Goal: Task Accomplishment & Management: Manage account settings

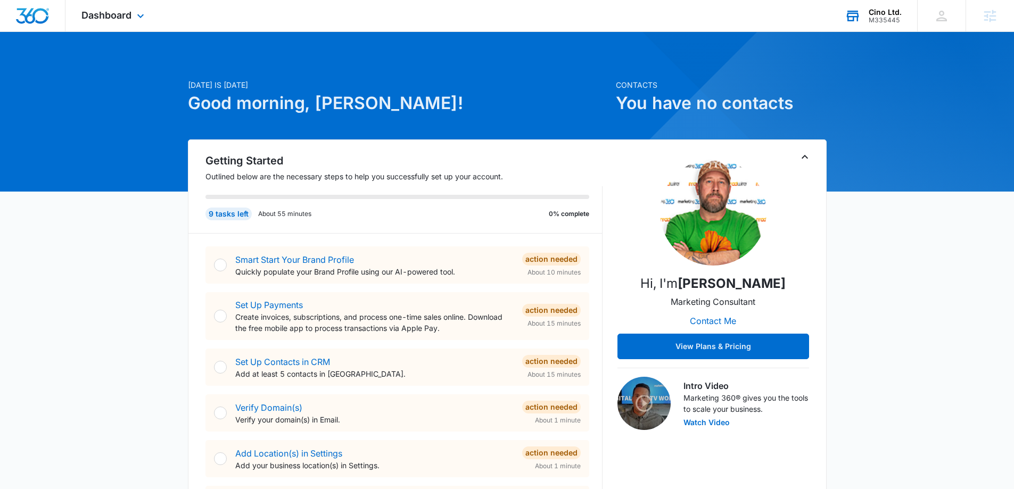
click at [882, 20] on div "M335445" at bounding box center [885, 19] width 33 height 7
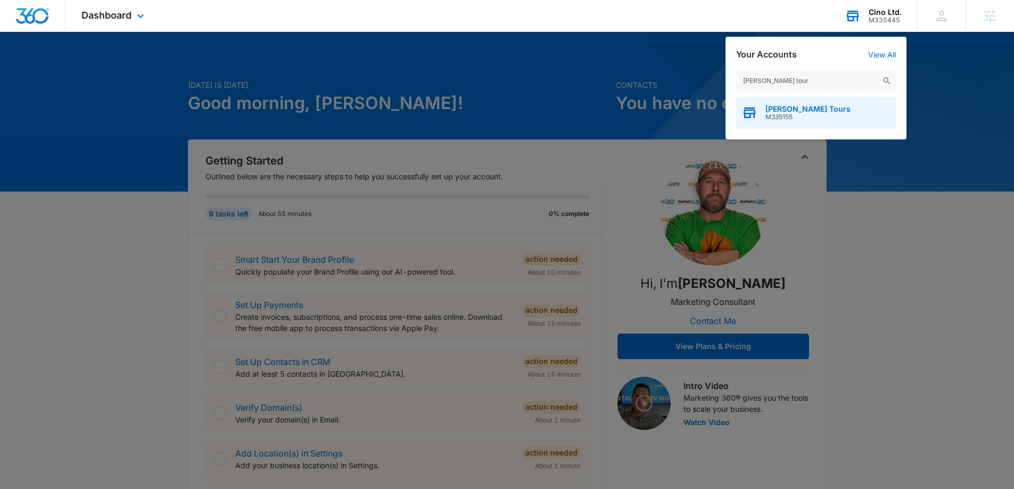
type input "sarah boyz tour"
click at [769, 116] on span "M335155" at bounding box center [807, 116] width 85 height 7
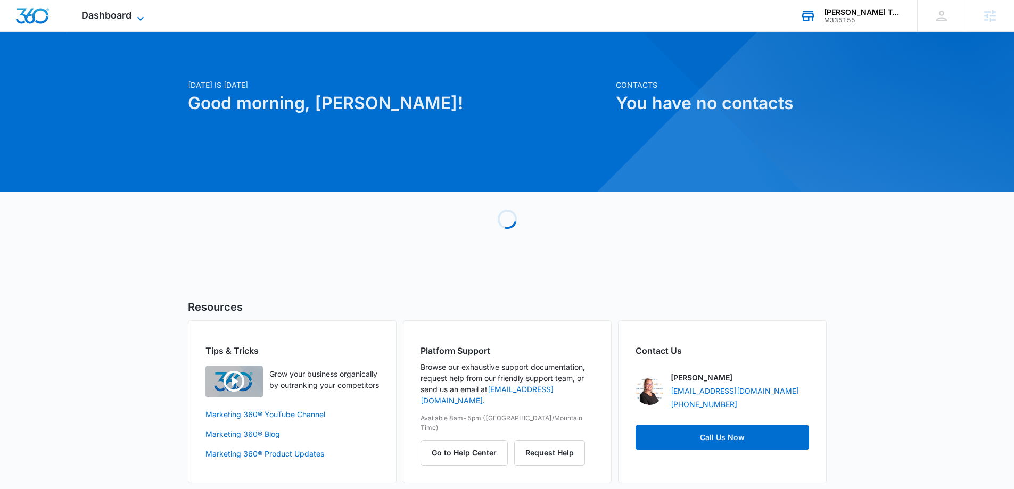
click at [134, 14] on icon at bounding box center [140, 18] width 13 height 13
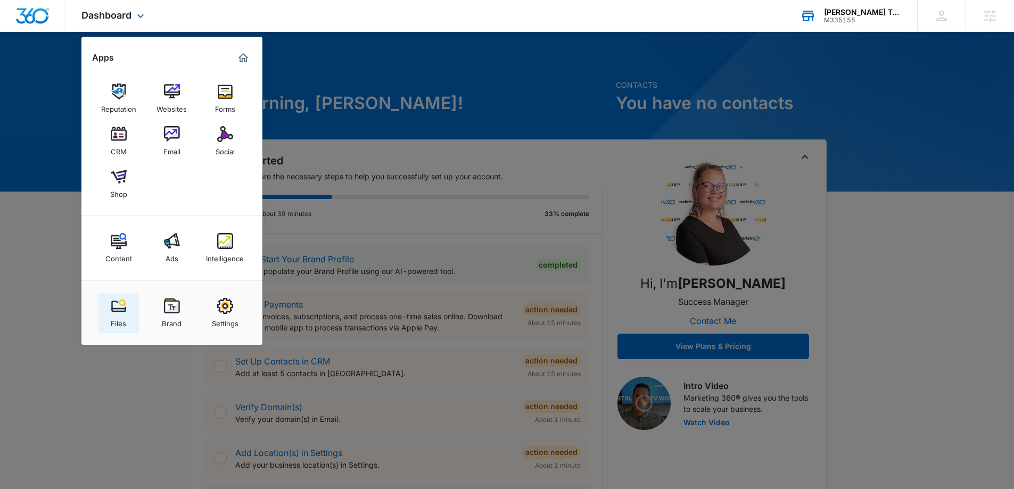
click at [122, 319] on div "Files" at bounding box center [118, 321] width 15 height 14
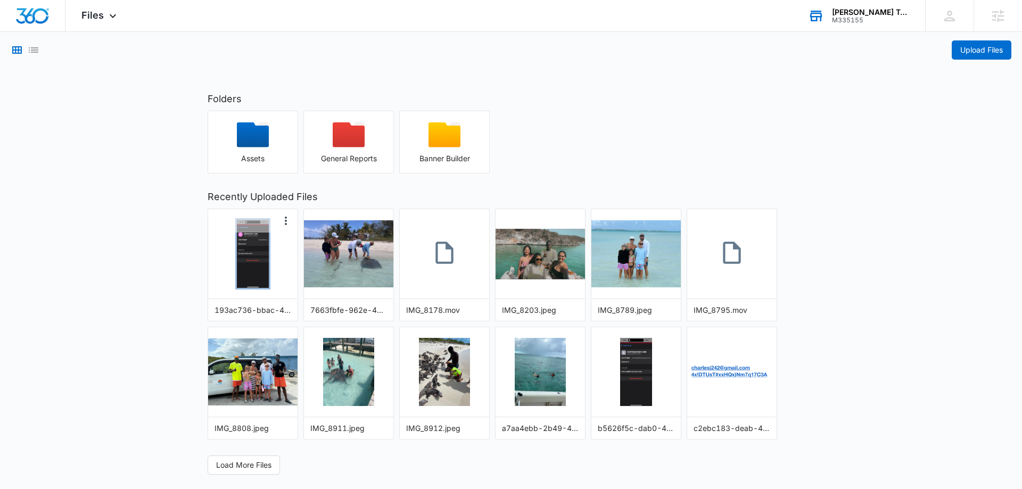
click at [247, 273] on img "button" at bounding box center [252, 254] width 31 height 68
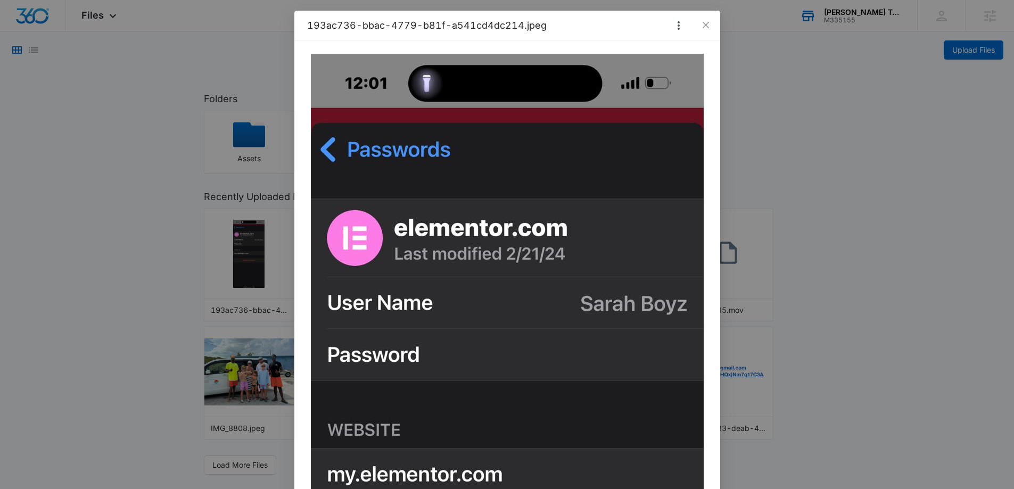
click at [164, 277] on div "193ac736-bbac-4779-b81f-a541cd4dc214.jpeg" at bounding box center [507, 244] width 1014 height 489
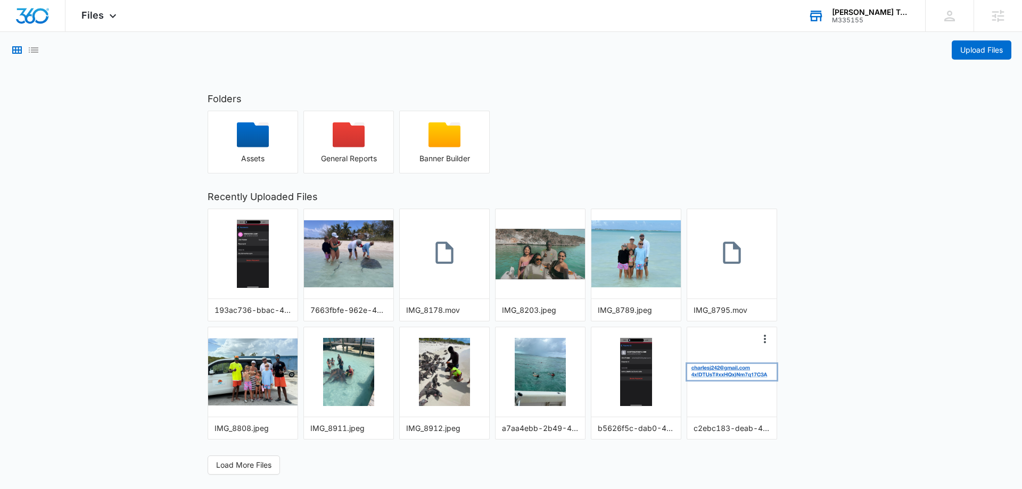
click at [732, 380] on img "button" at bounding box center [731, 372] width 89 height 16
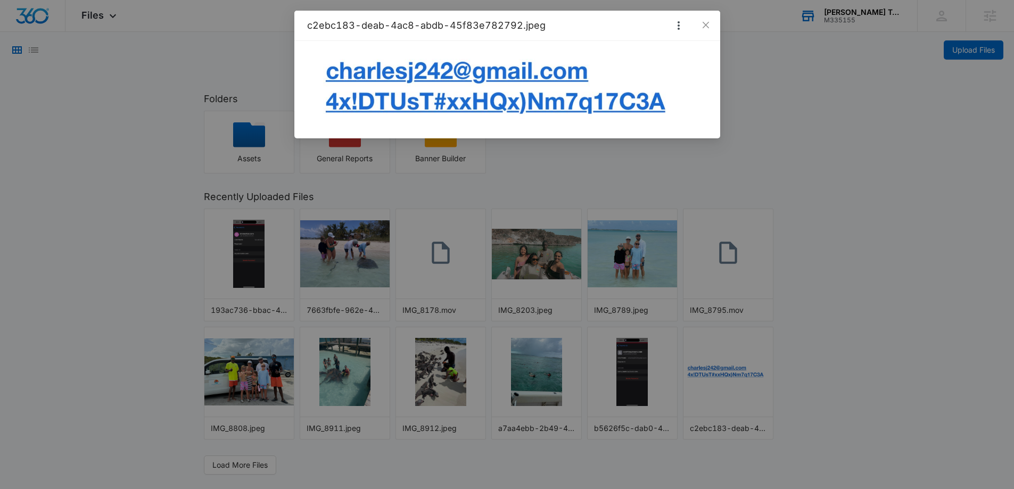
click at [351, 270] on div "c2ebc183-deab-4ac8-abdb-45f83e782792.jpeg" at bounding box center [507, 244] width 1014 height 489
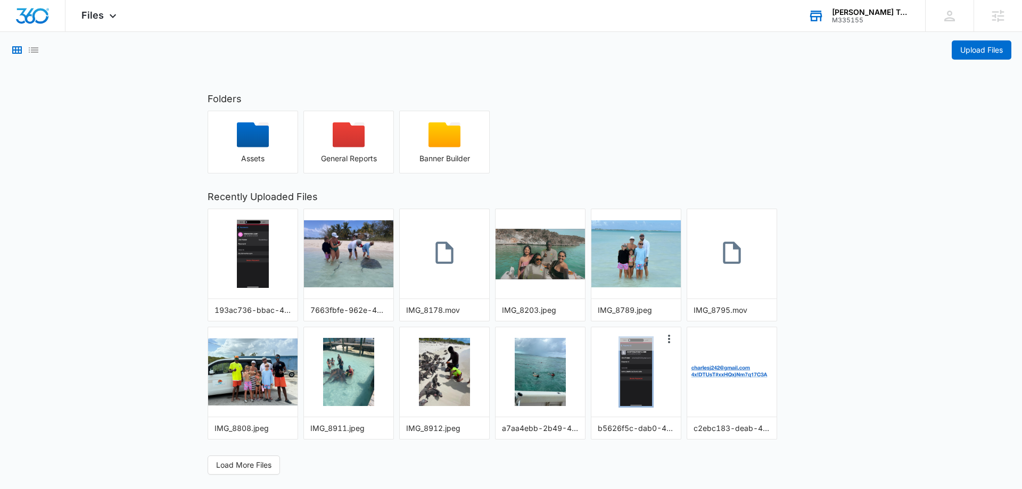
click at [645, 377] on img "button" at bounding box center [635, 372] width 31 height 68
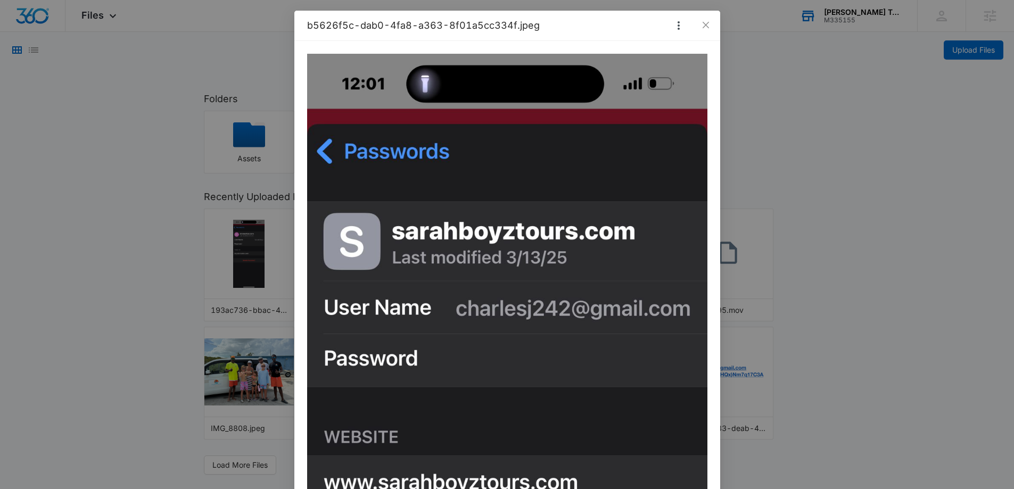
click at [778, 369] on div "b5626f5c-dab0-4fa8-a363-8f01a5cc334f.jpeg" at bounding box center [507, 244] width 1014 height 489
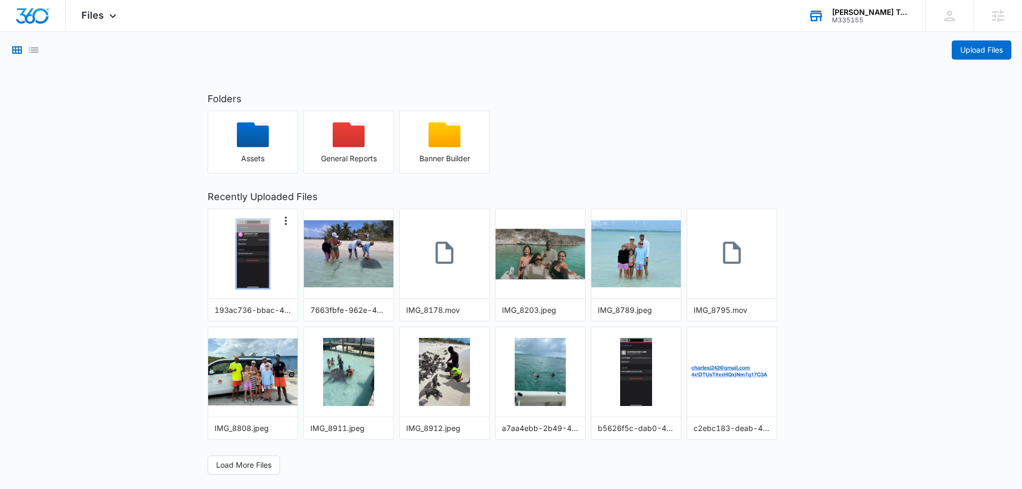
click at [264, 256] on img "button" at bounding box center [252, 254] width 31 height 68
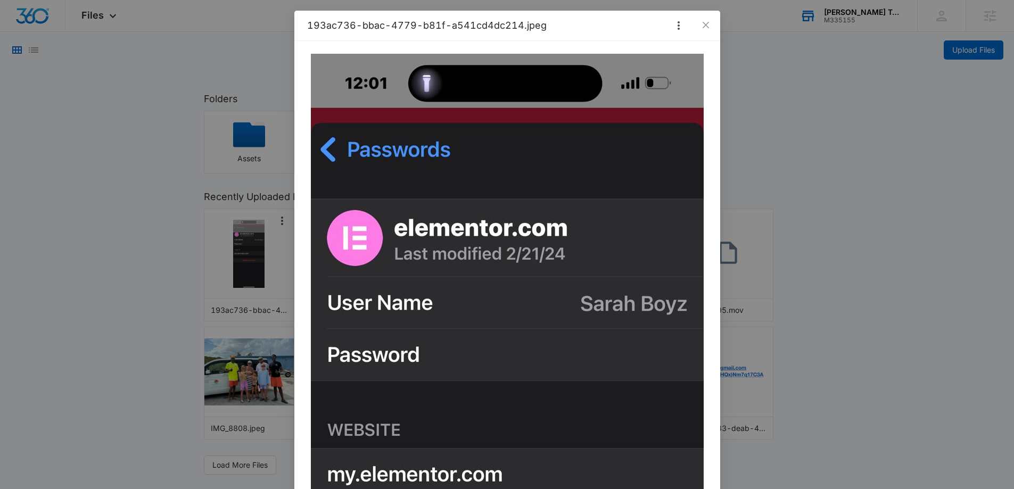
click at [264, 256] on div "193ac736-bbac-4779-b81f-a541cd4dc214.jpeg" at bounding box center [507, 244] width 1014 height 489
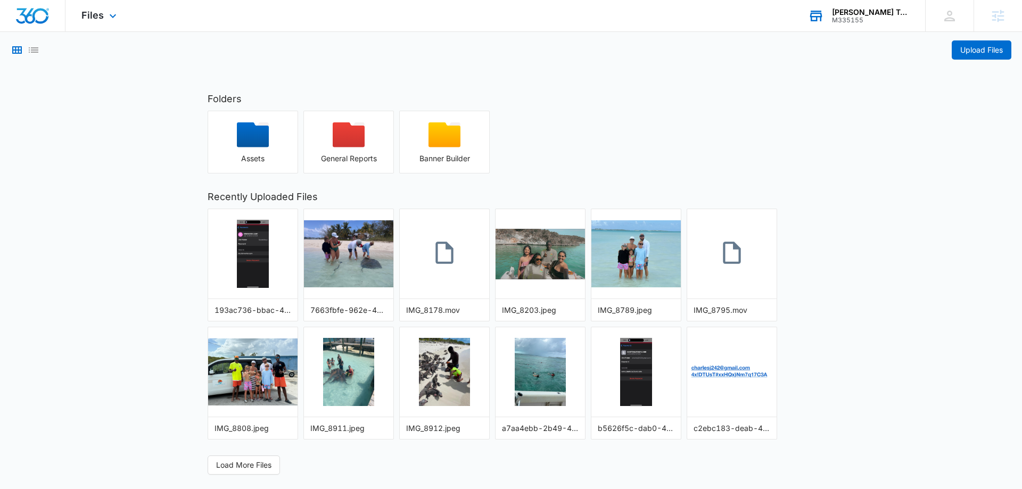
drag, startPoint x: 495, startPoint y: 0, endPoint x: 479, endPoint y: 2, distance: 16.0
click at [478, 34] on div "Upload Files" at bounding box center [511, 46] width 1022 height 28
click at [43, 21] on img "Dashboard" at bounding box center [32, 16] width 34 height 16
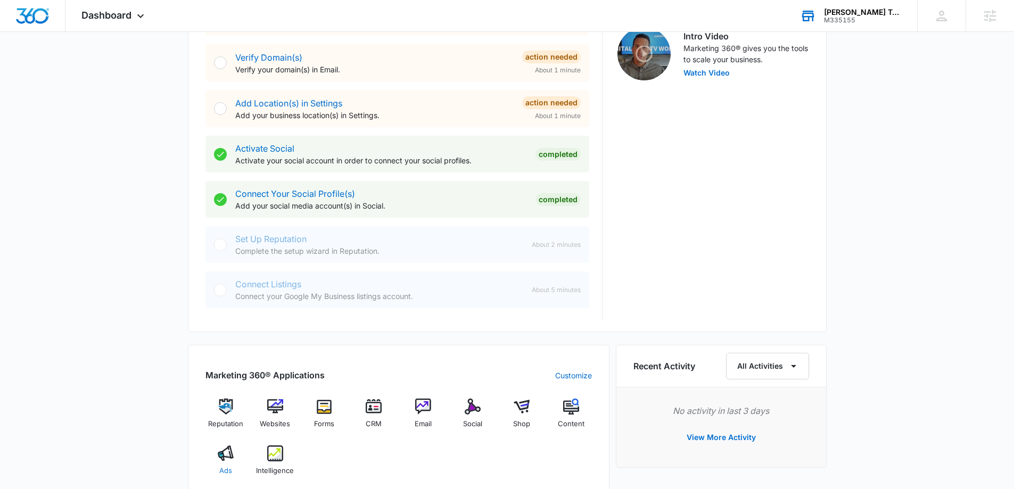
scroll to position [373, 0]
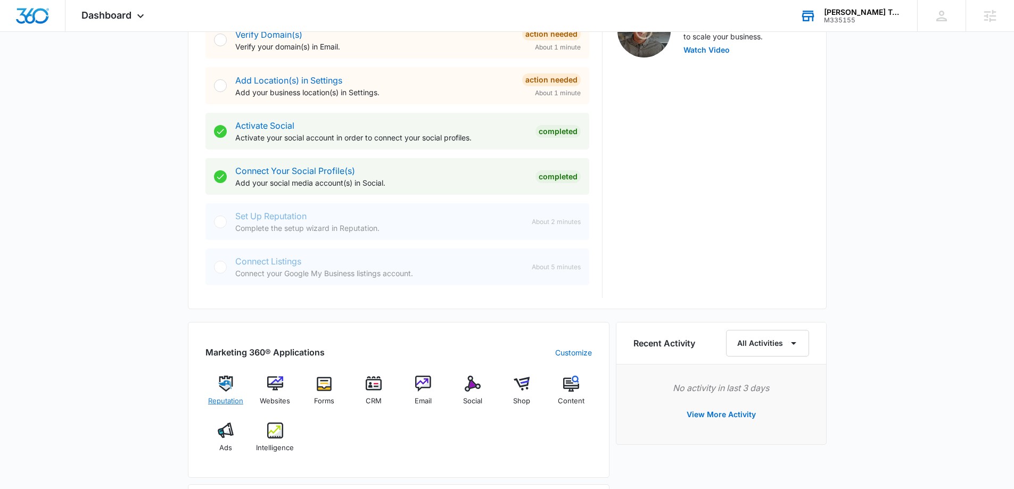
click at [231, 403] on span "Reputation" at bounding box center [225, 401] width 35 height 11
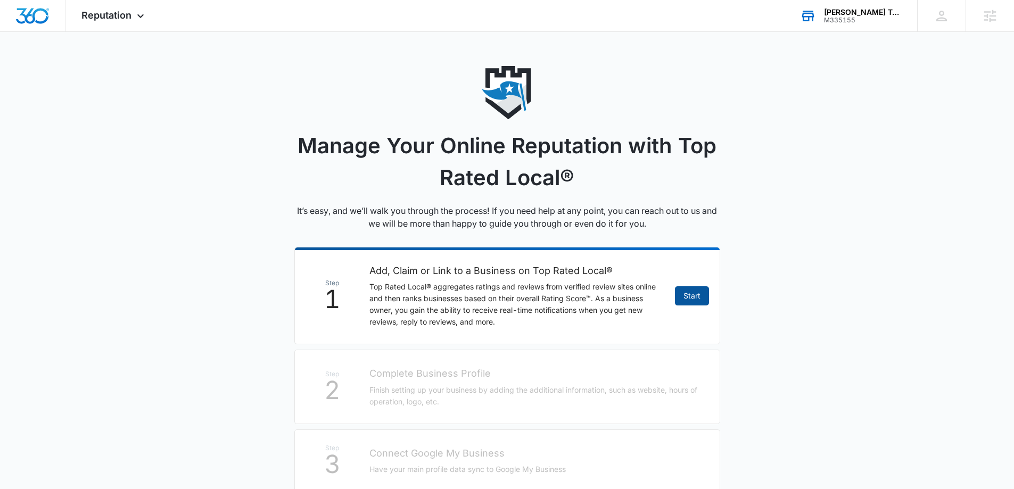
click at [695, 296] on link "Start" at bounding box center [692, 295] width 34 height 19
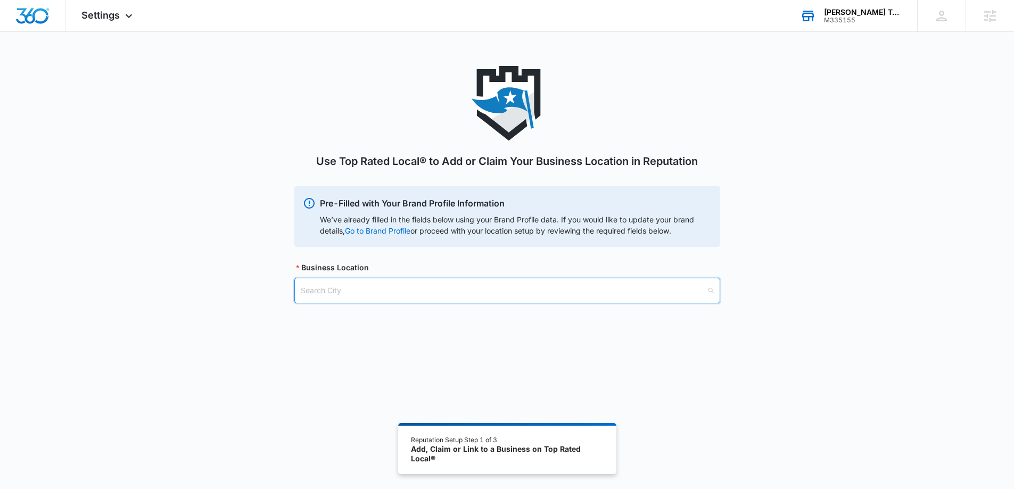
click at [616, 299] on input "search" at bounding box center [504, 290] width 406 height 24
click at [498, 286] on input "search" at bounding box center [504, 290] width 406 height 24
click at [562, 300] on input "search" at bounding box center [504, 290] width 406 height 24
type input "rolleville"
click at [831, 308] on div "Use Top Rated Local® to Add or Claim Your Business Location in Reputation Pre-F…" at bounding box center [507, 197] width 1014 height 263
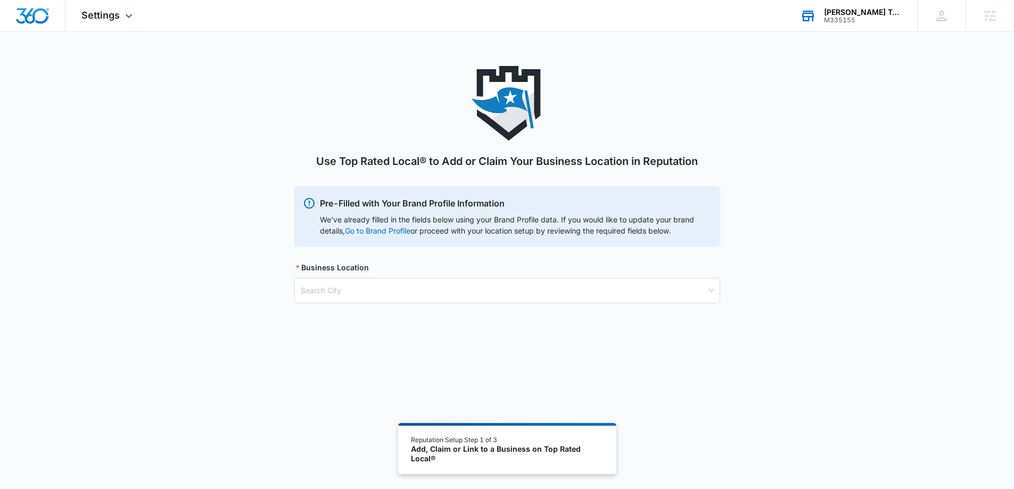
click at [30, 23] on img "Dashboard" at bounding box center [32, 16] width 34 height 16
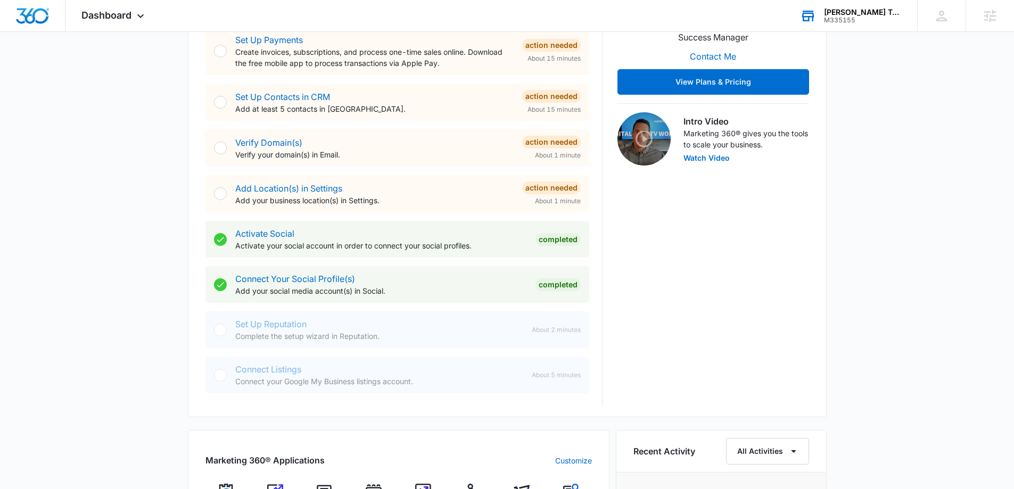
scroll to position [160, 0]
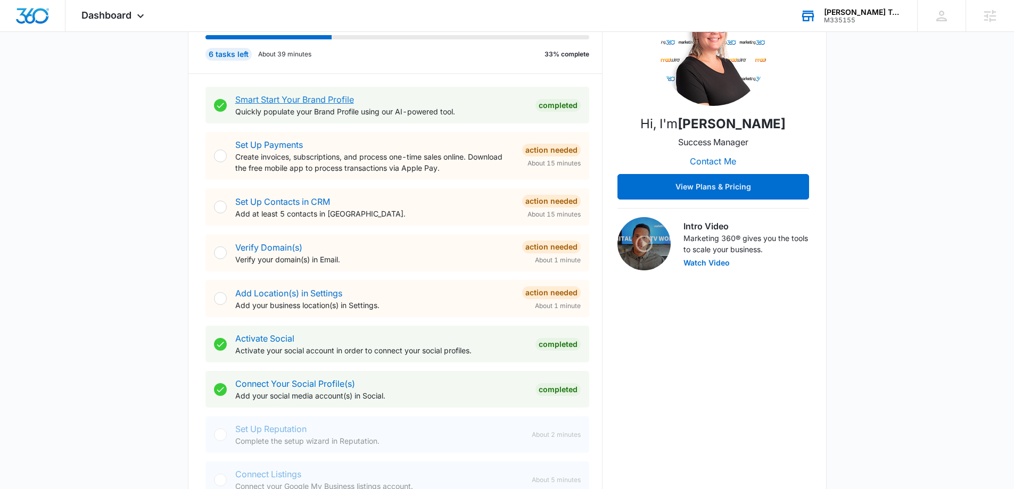
click at [331, 97] on link "Smart Start Your Brand Profile" at bounding box center [294, 99] width 119 height 11
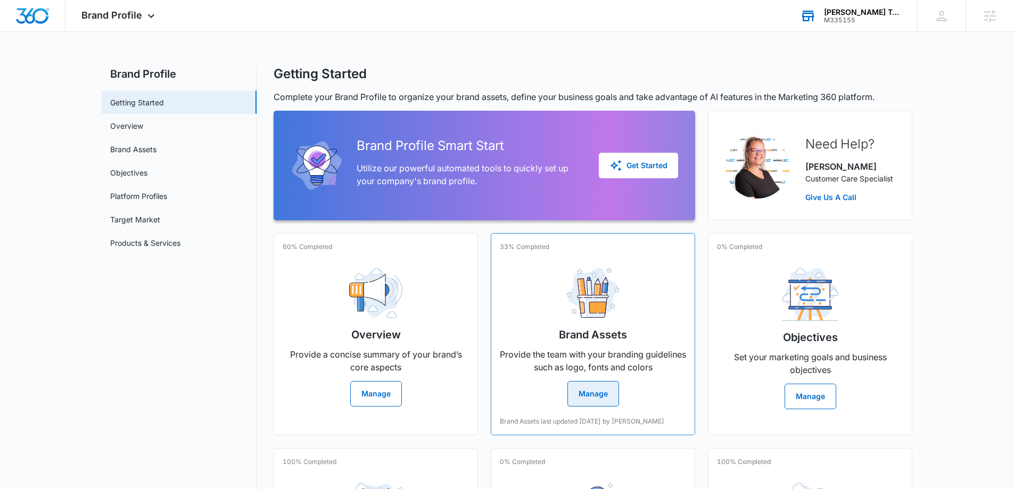
click at [606, 362] on p "Provide the team with your branding guidelines such as logo, fonts and colors" at bounding box center [593, 361] width 186 height 26
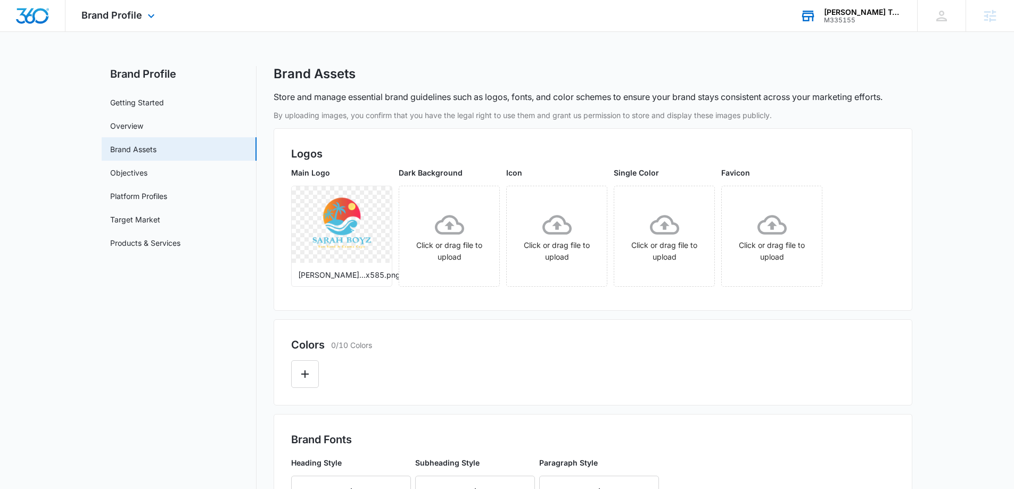
drag, startPoint x: 176, startPoint y: 110, endPoint x: 194, endPoint y: 6, distance: 105.9
click at [32, 10] on img "Dashboard" at bounding box center [32, 16] width 34 height 16
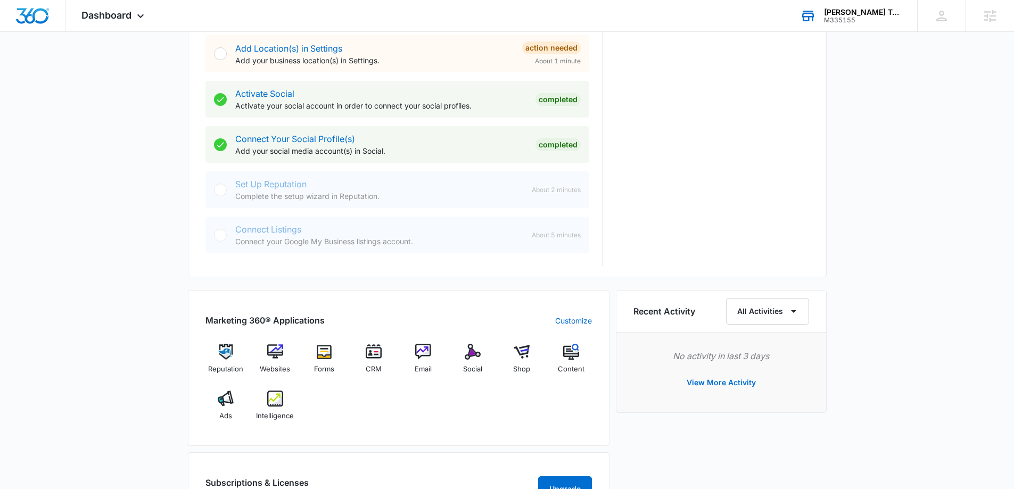
scroll to position [426, 0]
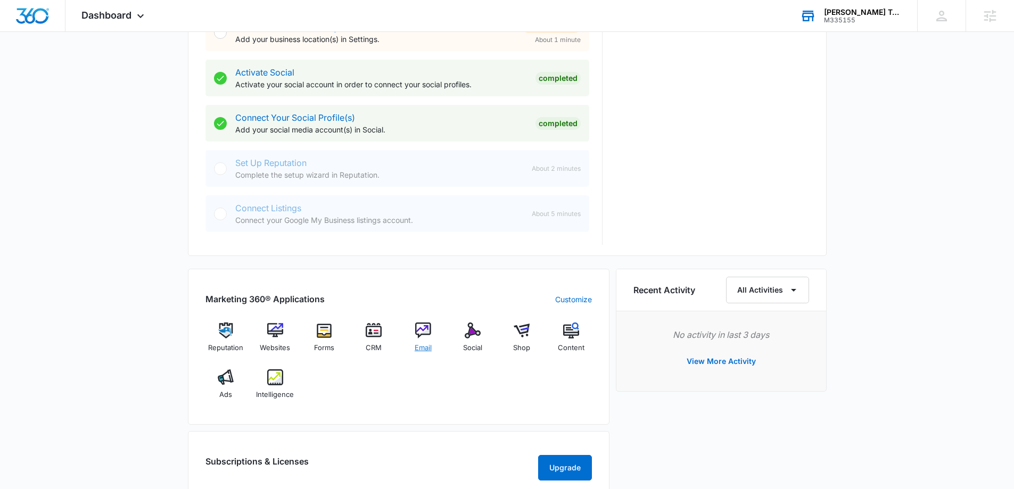
click at [417, 344] on span "Email" at bounding box center [423, 348] width 17 height 11
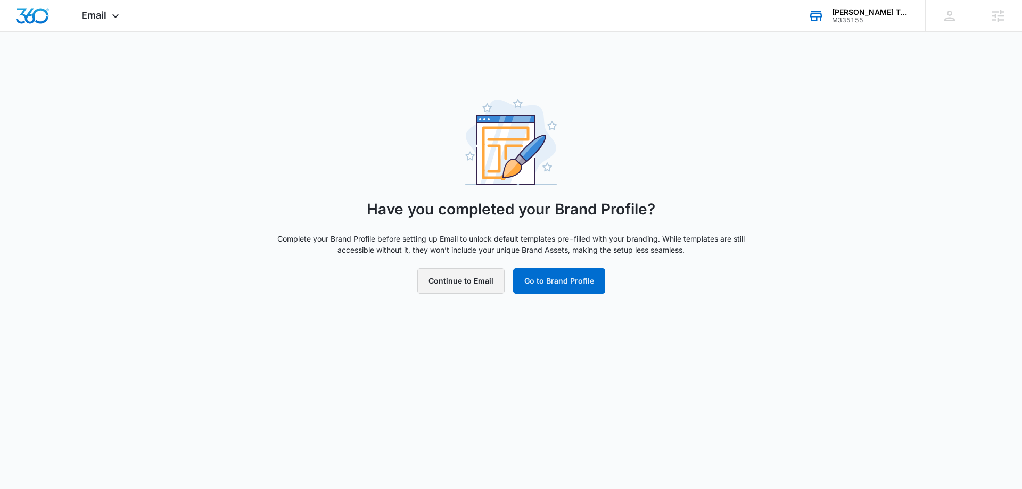
click at [497, 286] on button "Continue to Email" at bounding box center [460, 281] width 87 height 26
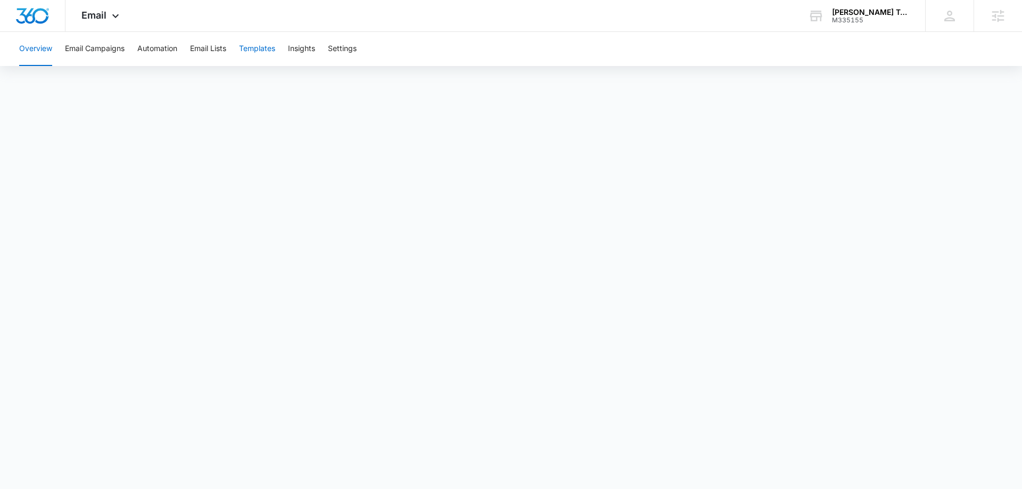
click at [258, 49] on button "Templates" at bounding box center [257, 49] width 36 height 34
click at [585, 167] on div "Move your 🖱️ to pick a color #46c0df rgb(70,192,223)" at bounding box center [511, 244] width 1022 height 489
click at [166, 50] on button "Automation" at bounding box center [157, 49] width 40 height 34
click at [104, 13] on span "Email" at bounding box center [93, 15] width 25 height 11
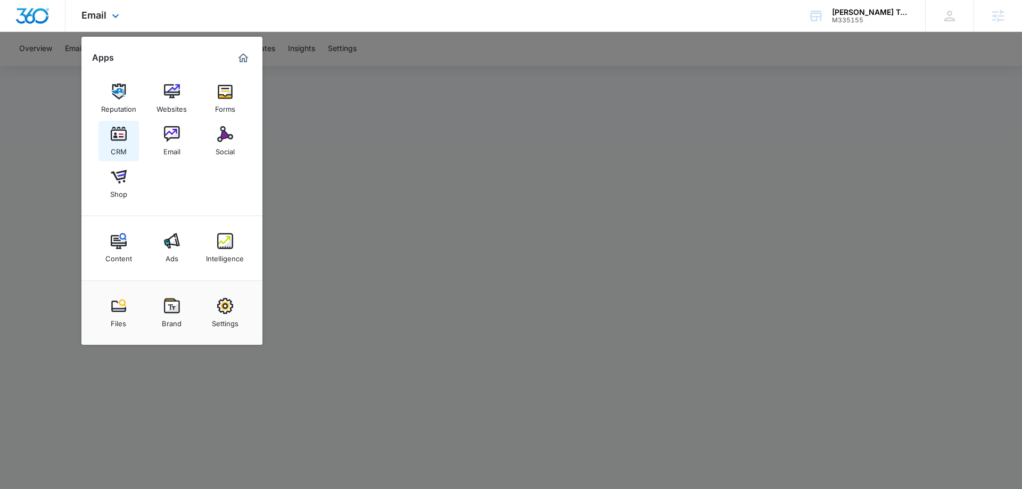
click at [127, 150] on link "CRM" at bounding box center [118, 141] width 40 height 40
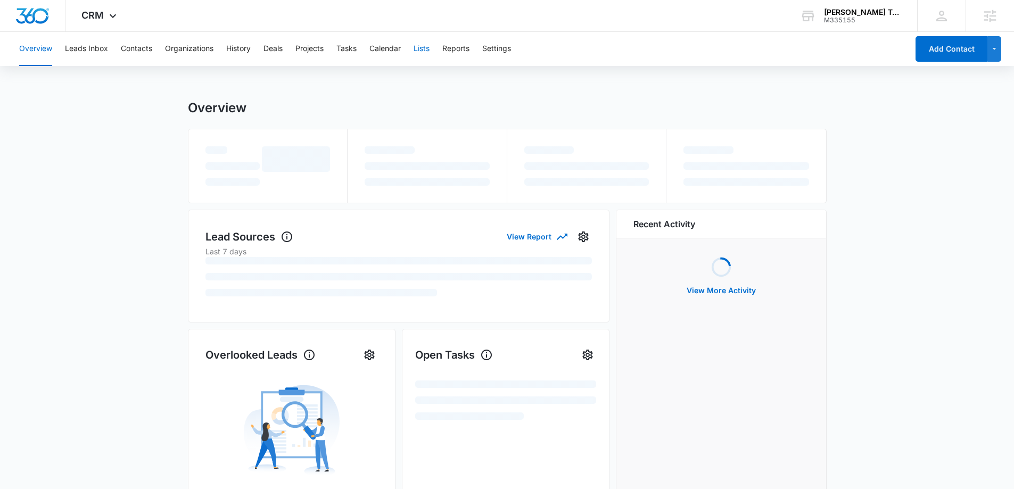
click at [427, 47] on button "Lists" at bounding box center [422, 49] width 16 height 34
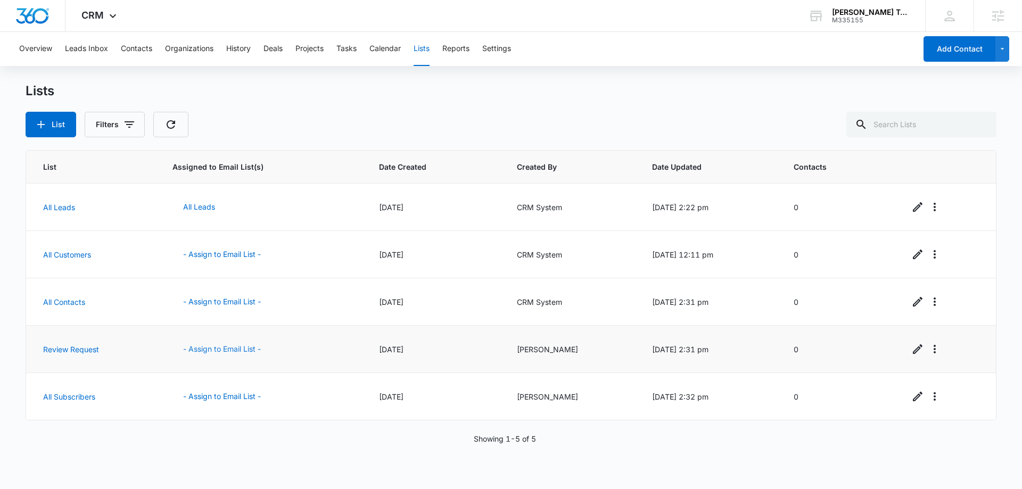
click at [212, 352] on button "- Assign to Email List -" at bounding box center [221, 349] width 99 height 26
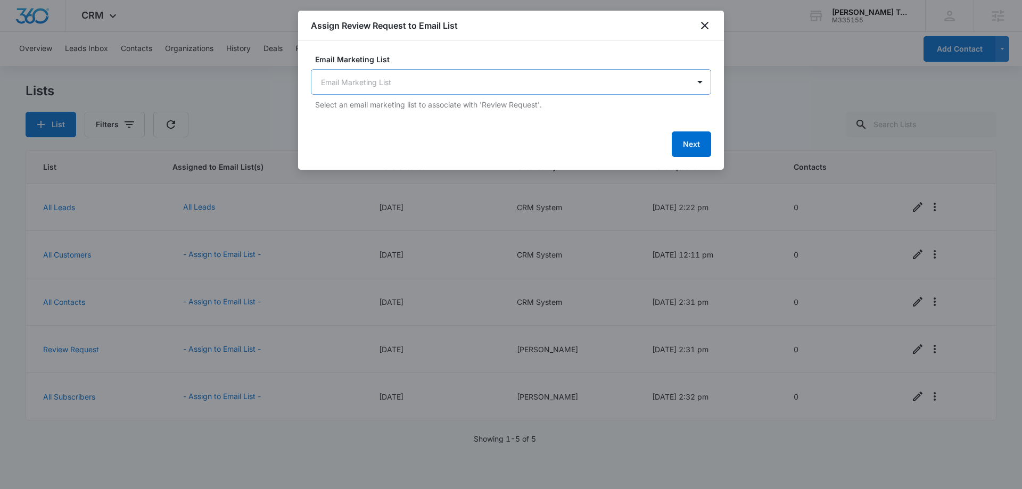
click at [458, 80] on body "CRM Apps Reputation Websites Forms CRM Email Social Shop Content Ads Intelligen…" at bounding box center [511, 244] width 1022 height 489
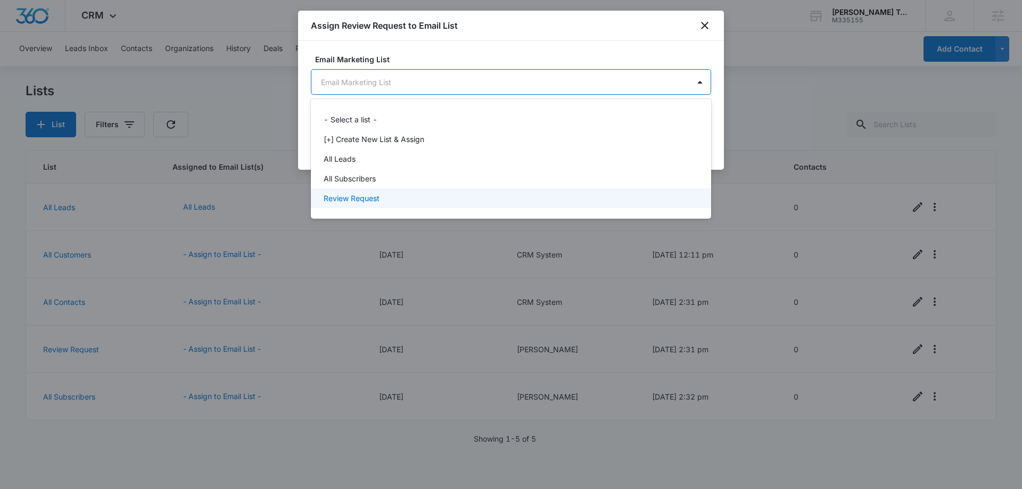
click at [389, 199] on div "Review Request" at bounding box center [510, 198] width 373 height 11
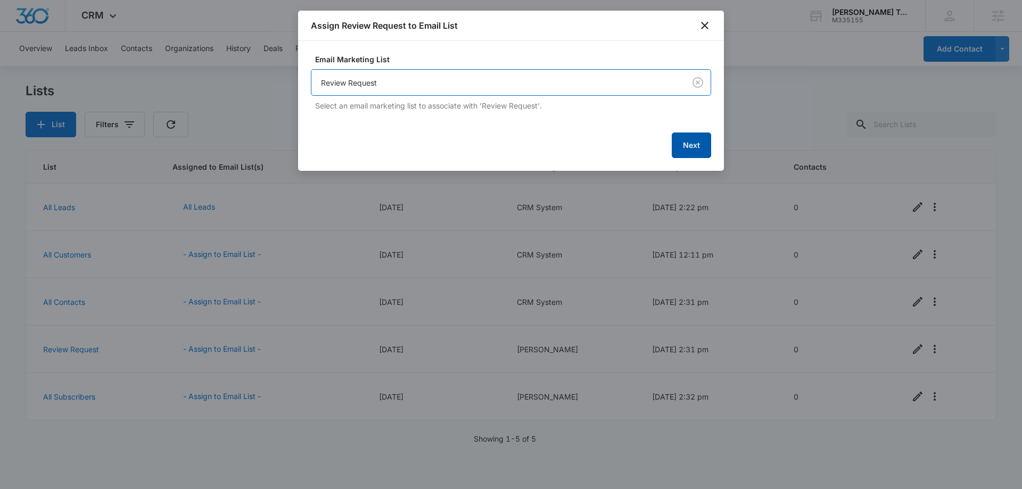
click at [678, 148] on button "Next" at bounding box center [691, 146] width 39 height 26
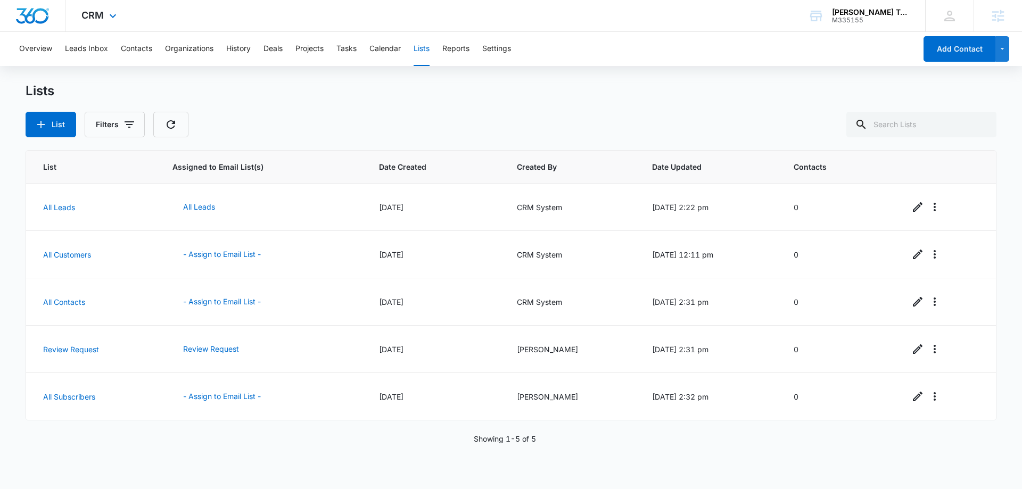
drag, startPoint x: 29, startPoint y: 15, endPoint x: 1018, endPoint y: 32, distance: 989.1
click at [29, 14] on img "Dashboard" at bounding box center [32, 16] width 34 height 16
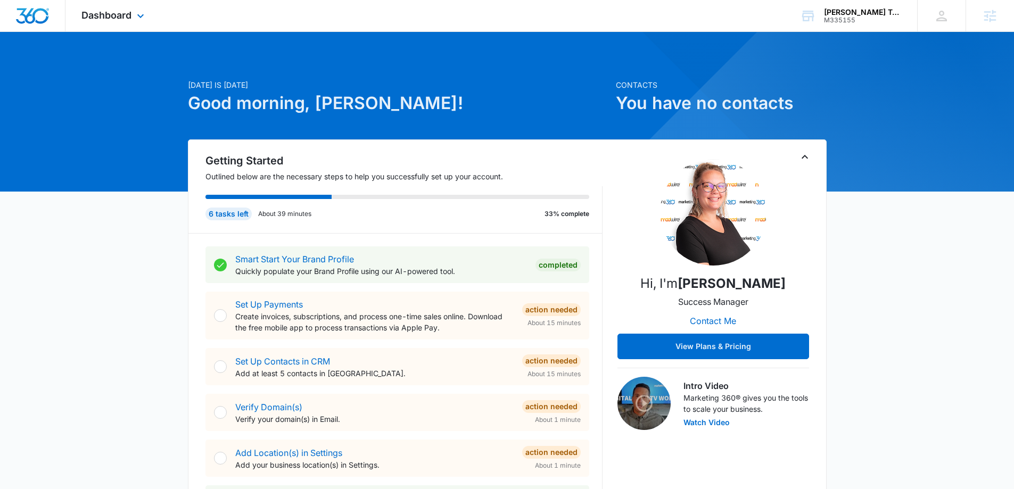
click at [134, 26] on div "Dashboard Apps Reputation Websites Forms CRM Email Social Shop Content Ads Inte…" at bounding box center [113, 15] width 97 height 31
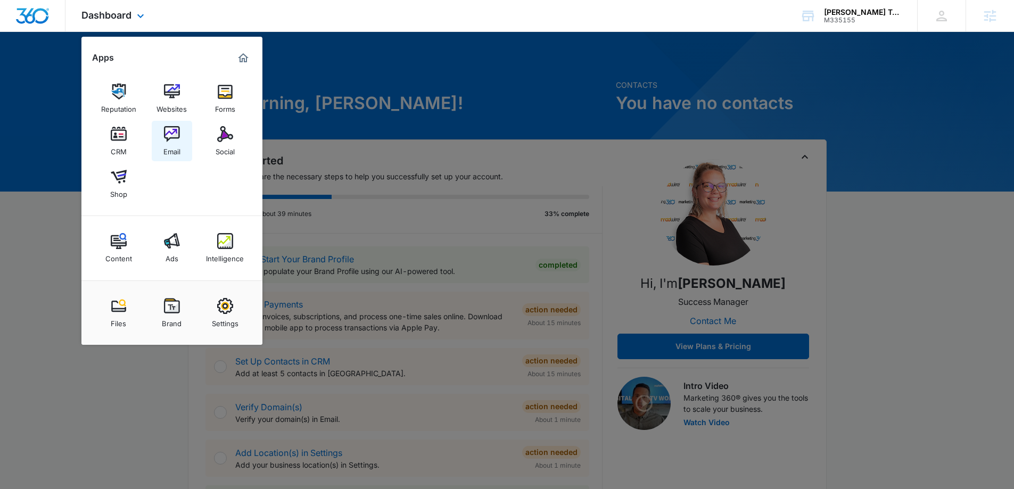
click at [169, 143] on div "Email" at bounding box center [171, 149] width 17 height 14
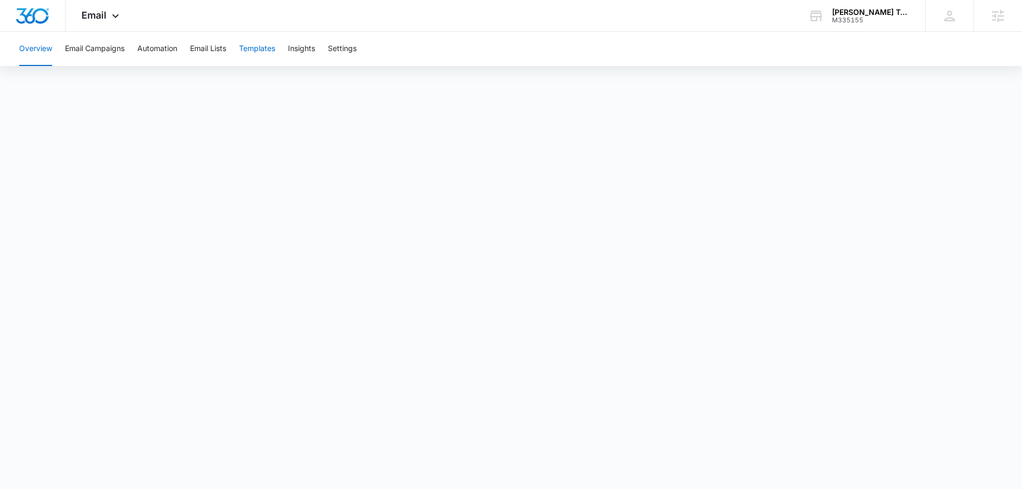
click at [273, 55] on button "Templates" at bounding box center [257, 49] width 36 height 34
click at [100, 13] on span "Email" at bounding box center [93, 15] width 25 height 11
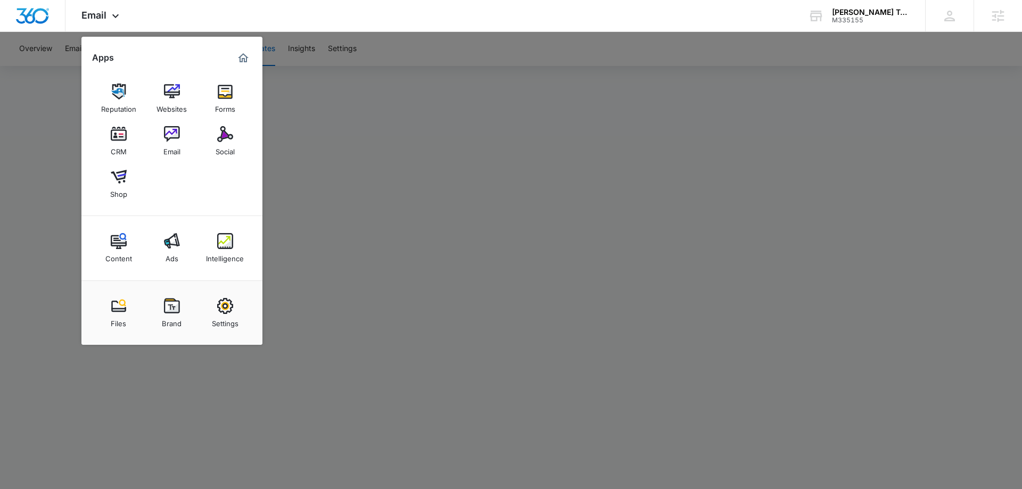
click at [417, 339] on div at bounding box center [511, 244] width 1022 height 489
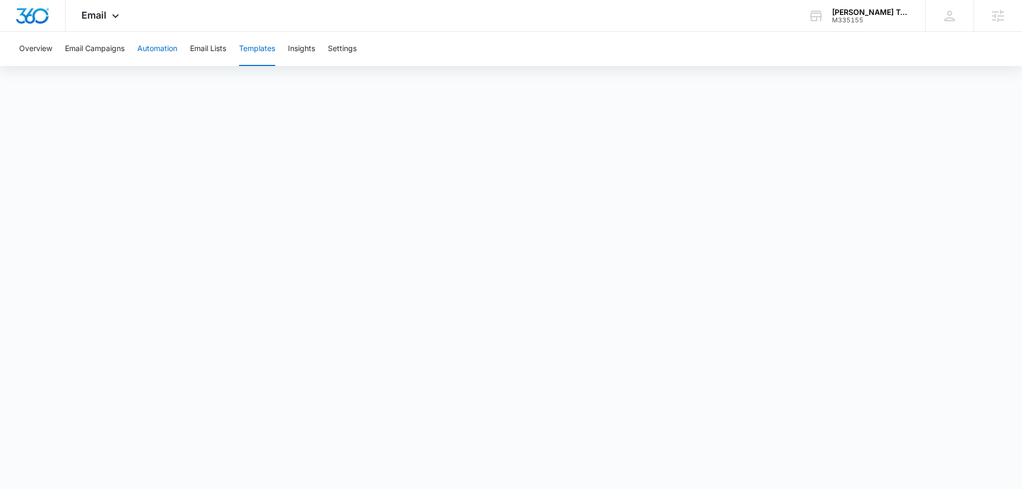
click at [166, 57] on button "Automation" at bounding box center [157, 49] width 40 height 34
click at [32, 11] on img "Dashboard" at bounding box center [32, 16] width 34 height 16
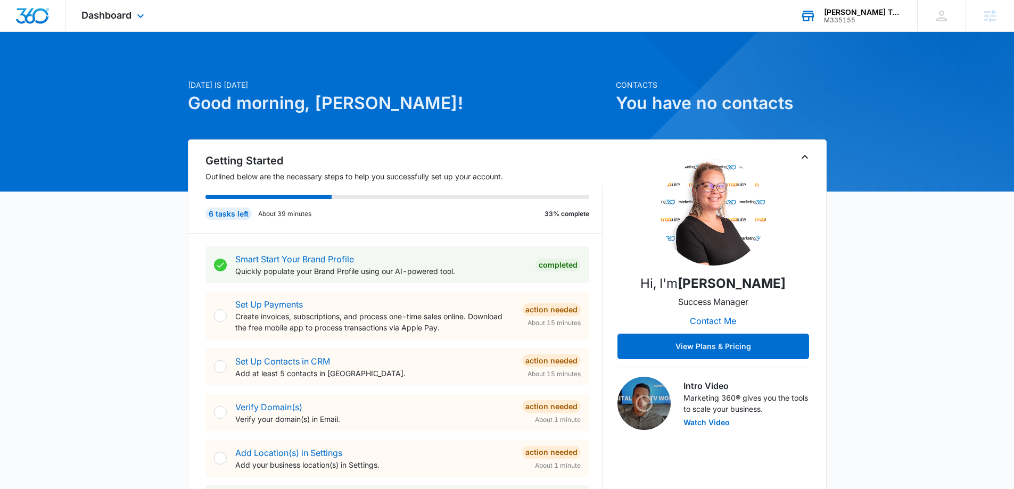
click at [862, 28] on div "Sarah Boyz Tours M335155 Your Accounts View All" at bounding box center [850, 15] width 133 height 31
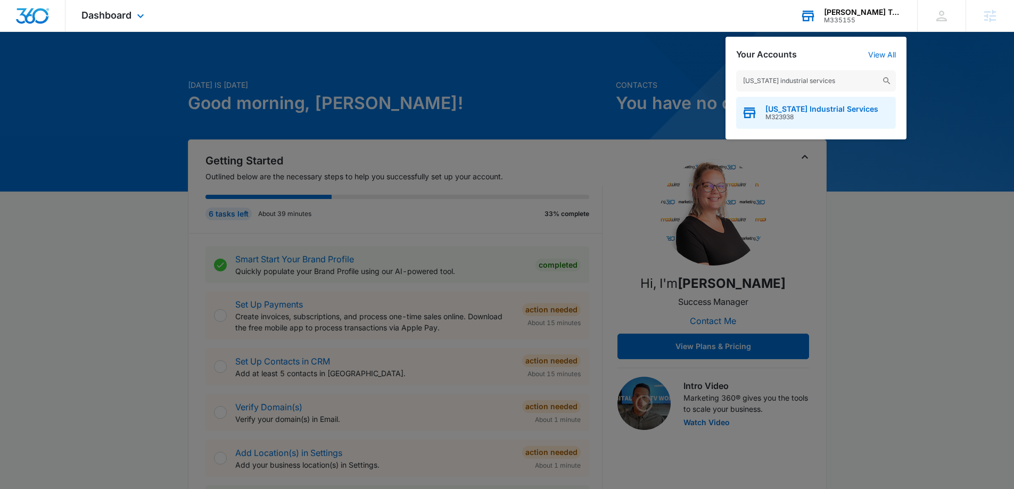
type input "texas industrial services"
click at [777, 112] on span "Texas Industrial Services" at bounding box center [821, 109] width 113 height 9
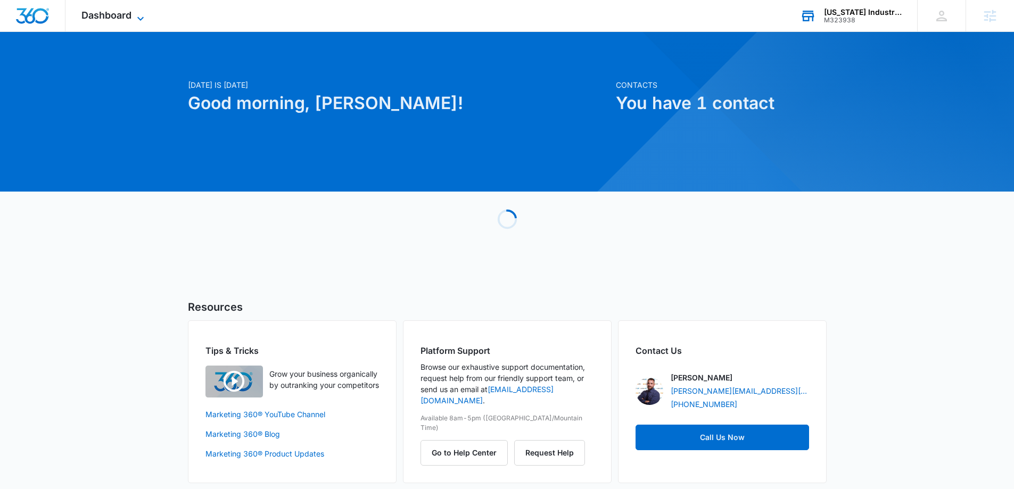
click at [137, 12] on icon at bounding box center [140, 18] width 13 height 13
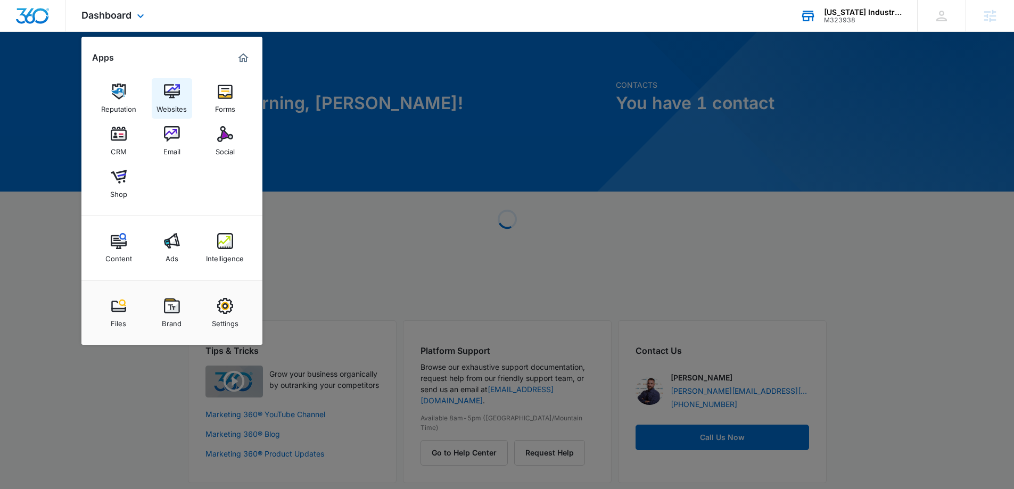
click at [164, 103] on div "Websites" at bounding box center [171, 107] width 30 height 14
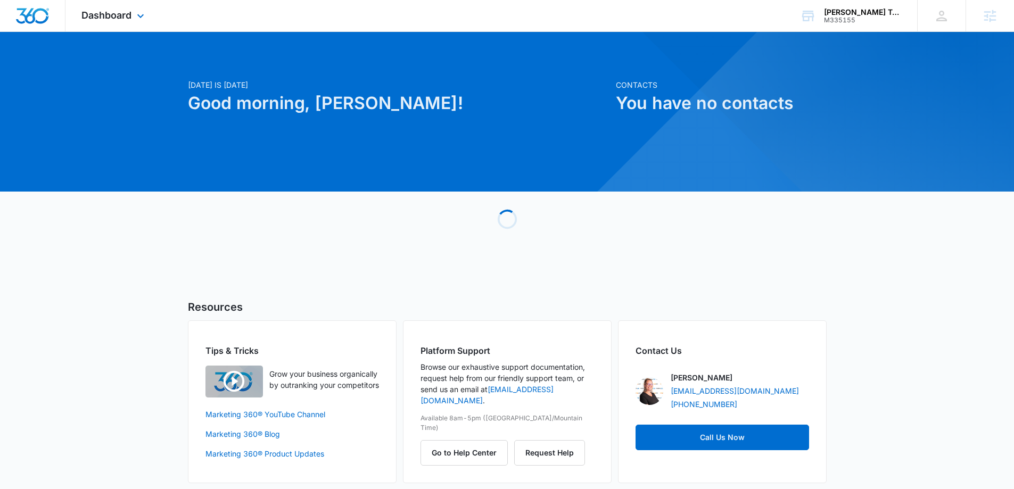
click at [130, 29] on div "Dashboard Apps Reputation Websites Forms CRM Email Social Shop Content Ads Inte…" at bounding box center [113, 15] width 97 height 31
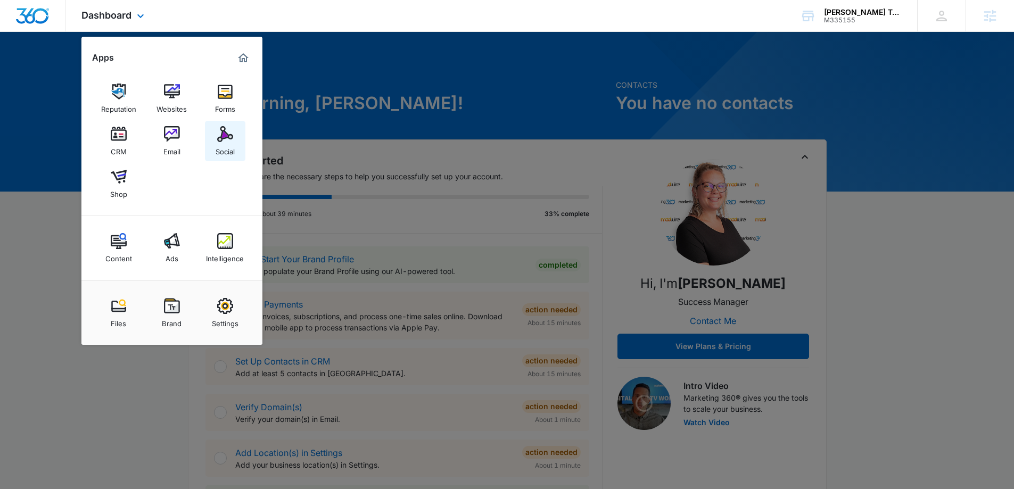
click at [227, 155] on div "Social" at bounding box center [225, 149] width 19 height 14
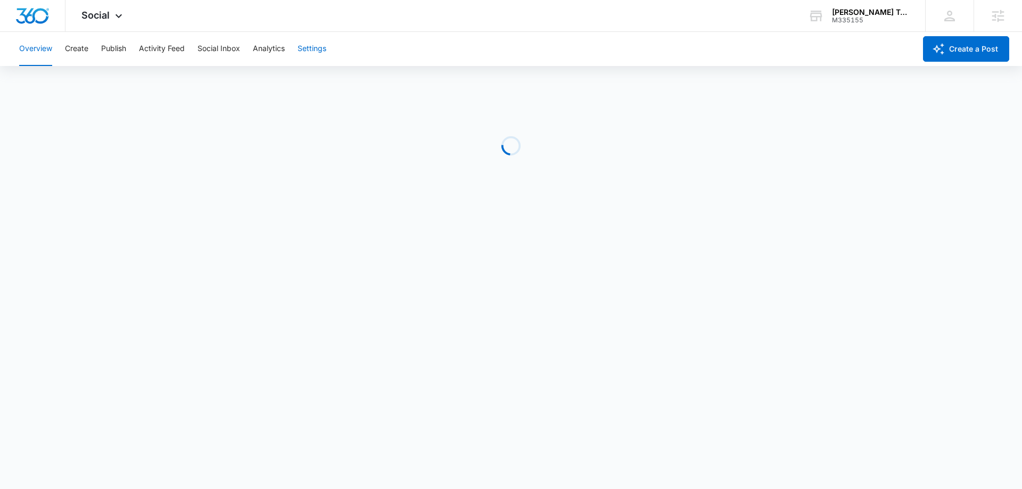
click at [305, 54] on button "Settings" at bounding box center [312, 49] width 29 height 34
click at [80, 8] on div "Social Apps Reputation Websites Forms CRM Email Social Shop Content Ads Intelli…" at bounding box center [103, 15] width 76 height 31
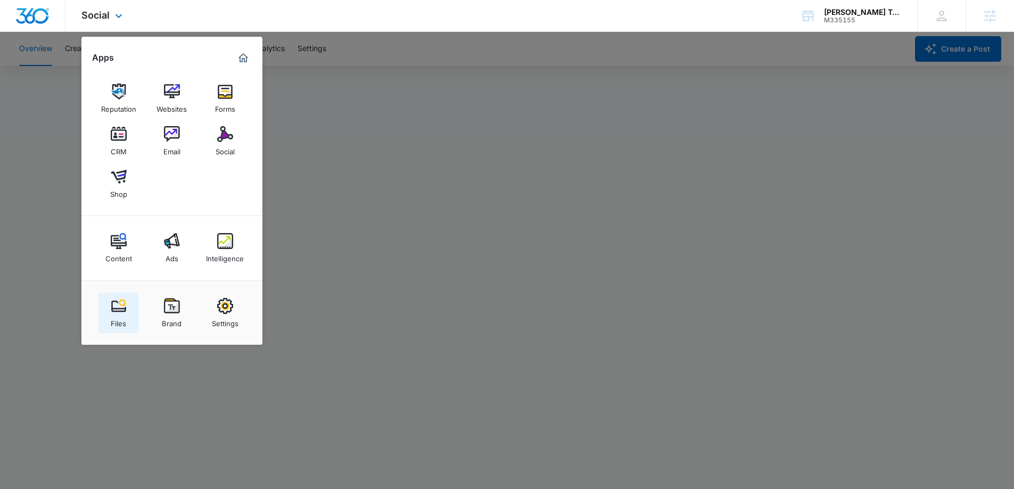
click at [122, 214] on div "Files" at bounding box center [118, 321] width 15 height 14
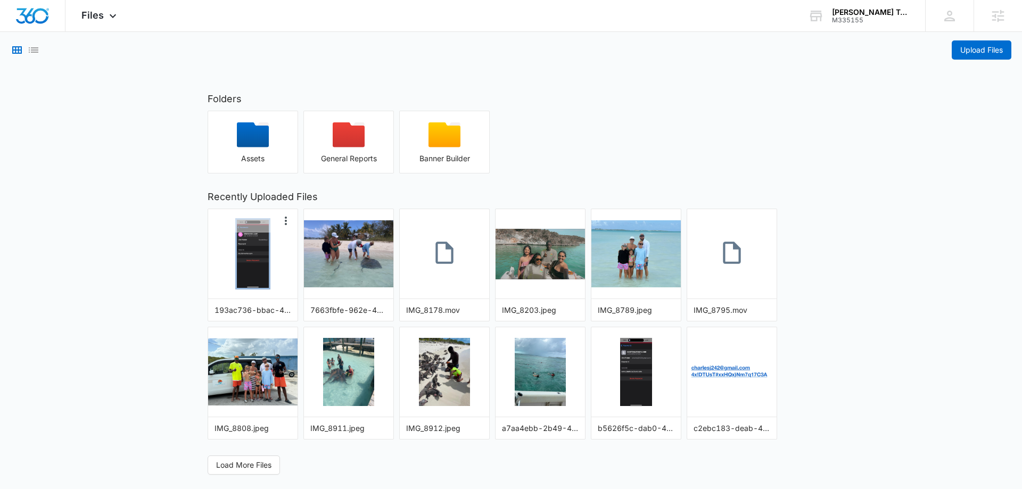
click at [268, 214] on img "button" at bounding box center [252, 254] width 31 height 68
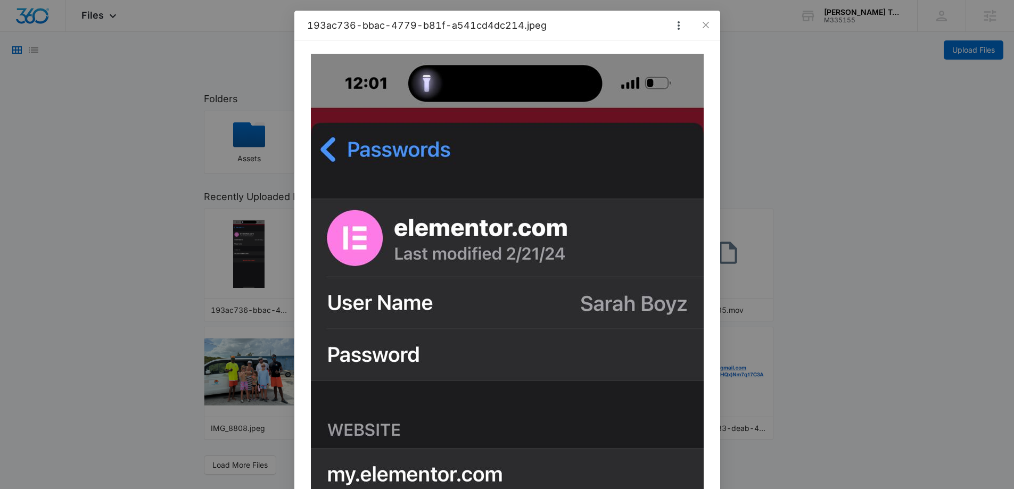
click at [583, 214] on div "193ac736-bbac-4779-b81f-a541cd4dc214.jpeg" at bounding box center [507, 244] width 1014 height 489
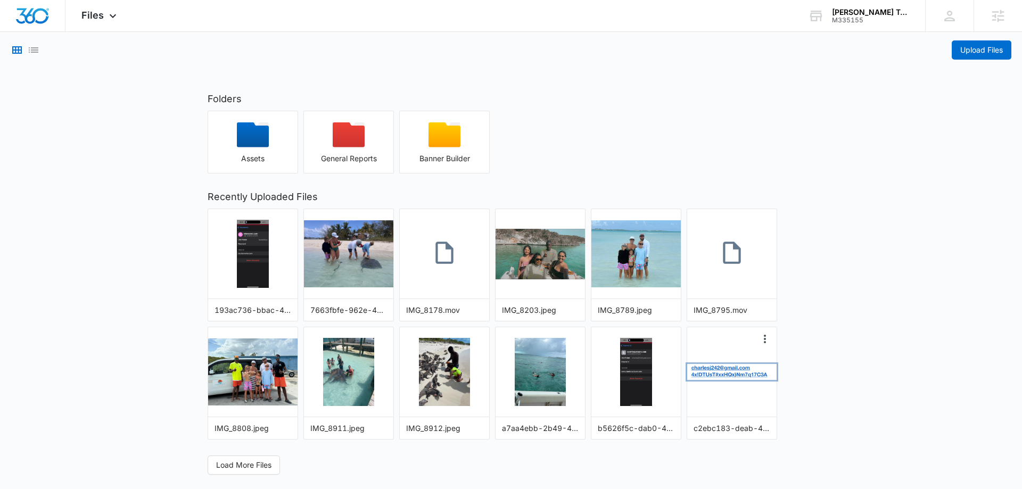
click at [583, 214] on img "button" at bounding box center [731, 372] width 89 height 16
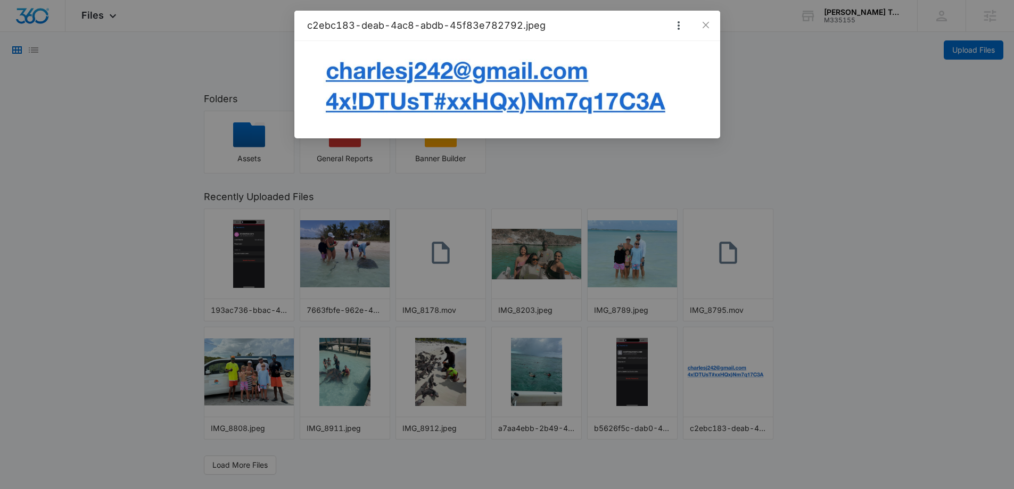
click at [583, 214] on div "c2ebc183-deab-4ac8-abdb-45f83e782792.jpeg" at bounding box center [507, 244] width 1014 height 489
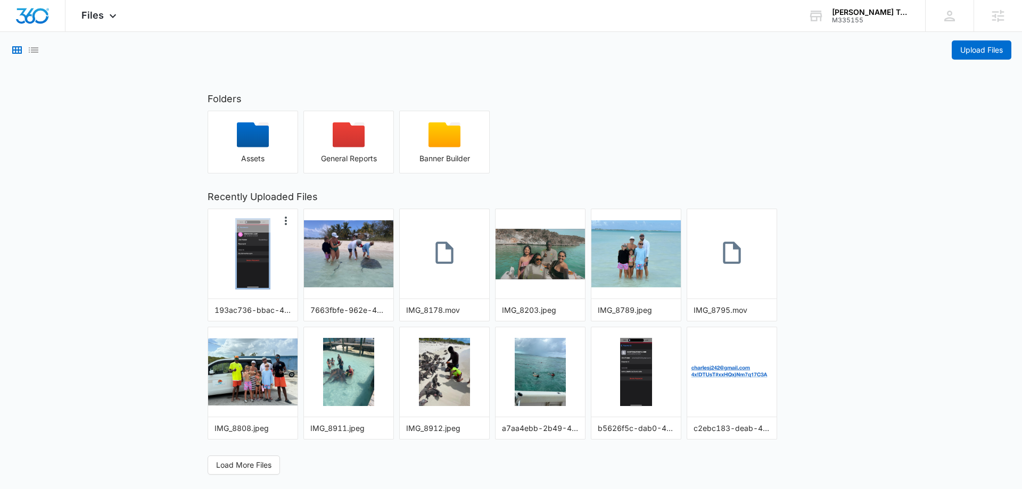
click at [254, 214] on img "button" at bounding box center [252, 254] width 31 height 68
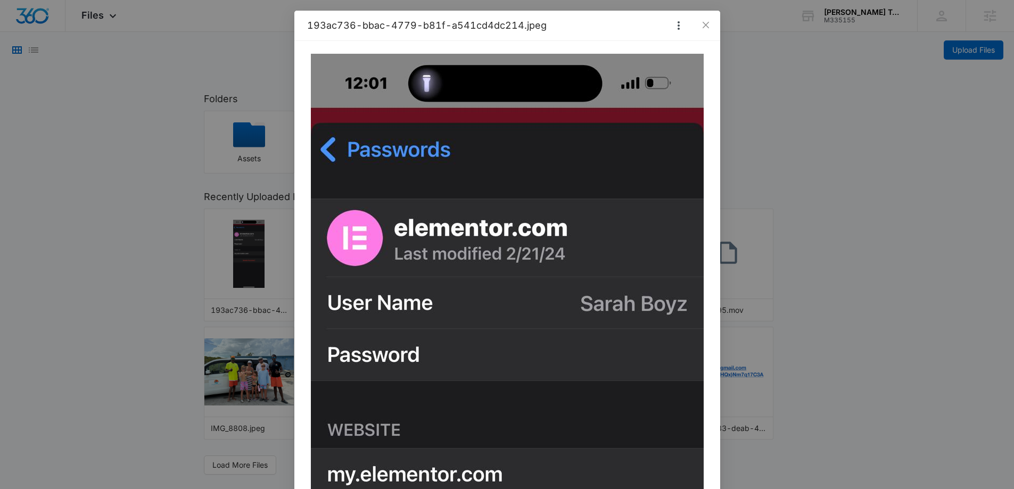
drag, startPoint x: 194, startPoint y: 288, endPoint x: 175, endPoint y: 440, distance: 153.5
click at [194, 214] on div "193ac736-bbac-4779-b81f-a541cd4dc214.jpeg" at bounding box center [507, 244] width 1014 height 489
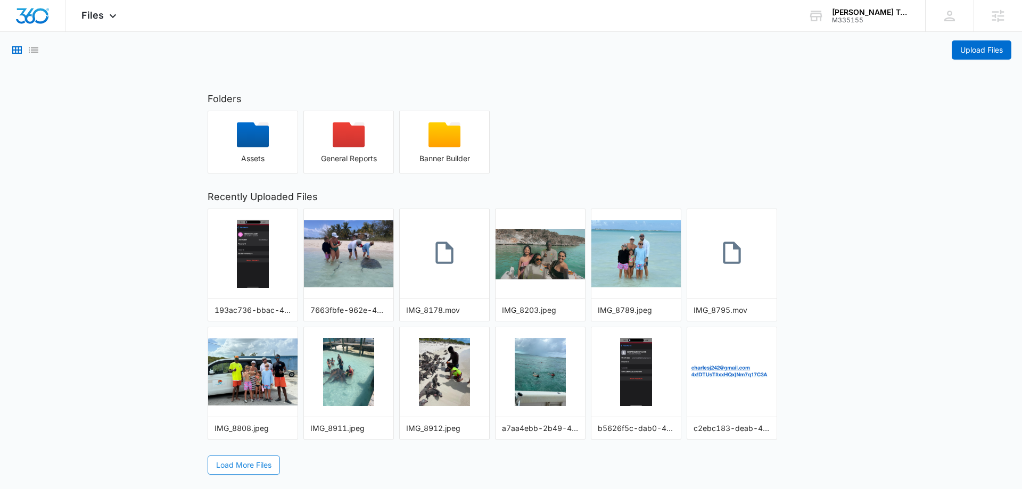
click at [242, 214] on span "Load More Files" at bounding box center [243, 465] width 55 height 12
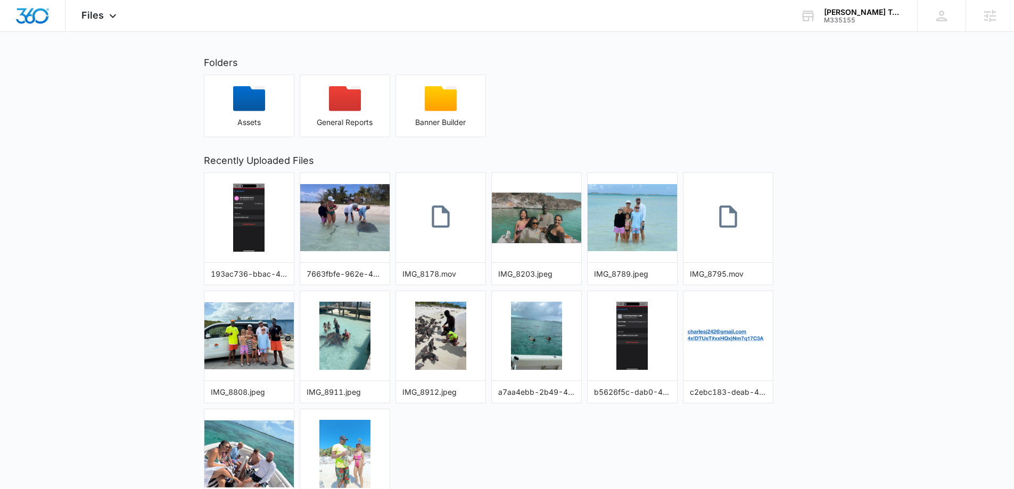
scroll to position [104, 0]
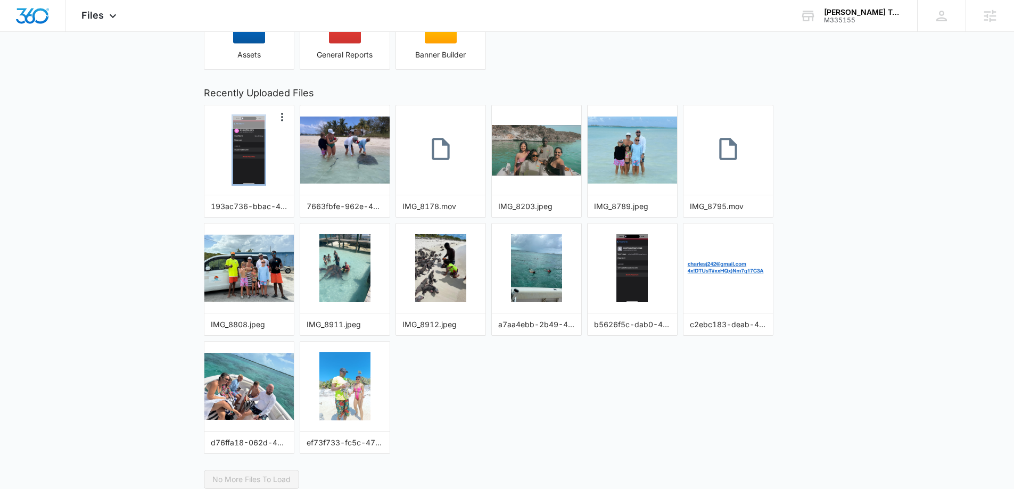
click at [255, 157] on img "button" at bounding box center [248, 150] width 31 height 68
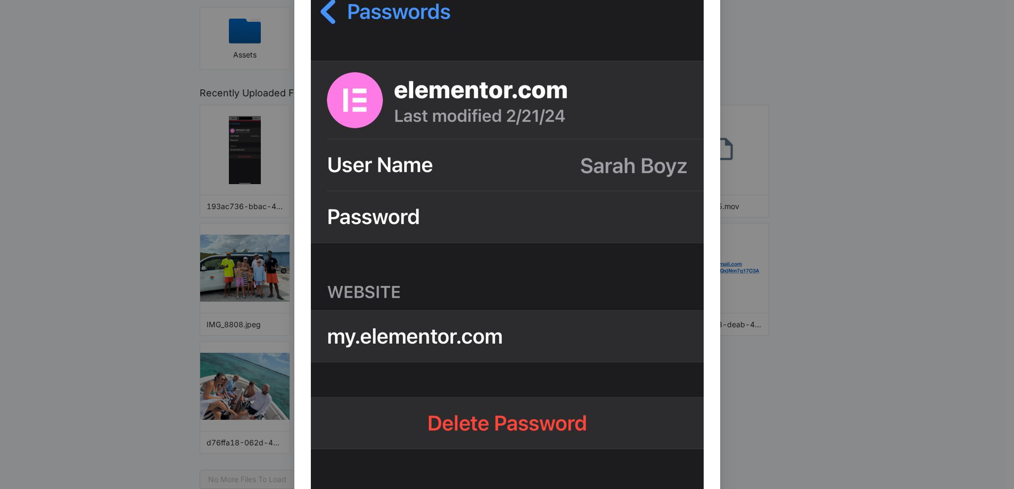
scroll to position [160, 0]
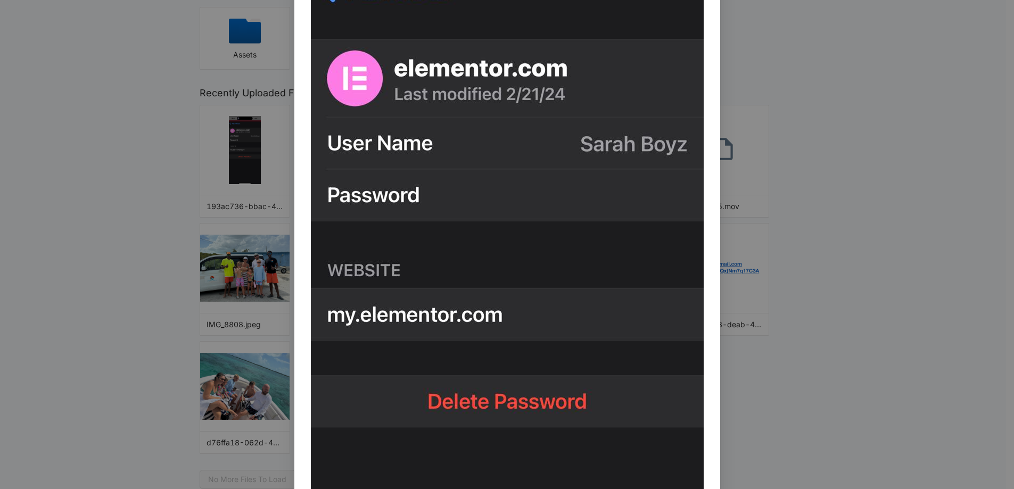
click at [583, 214] on div "193ac736-bbac-4779-b81f-a541cd4dc214.jpeg" at bounding box center [507, 244] width 1014 height 489
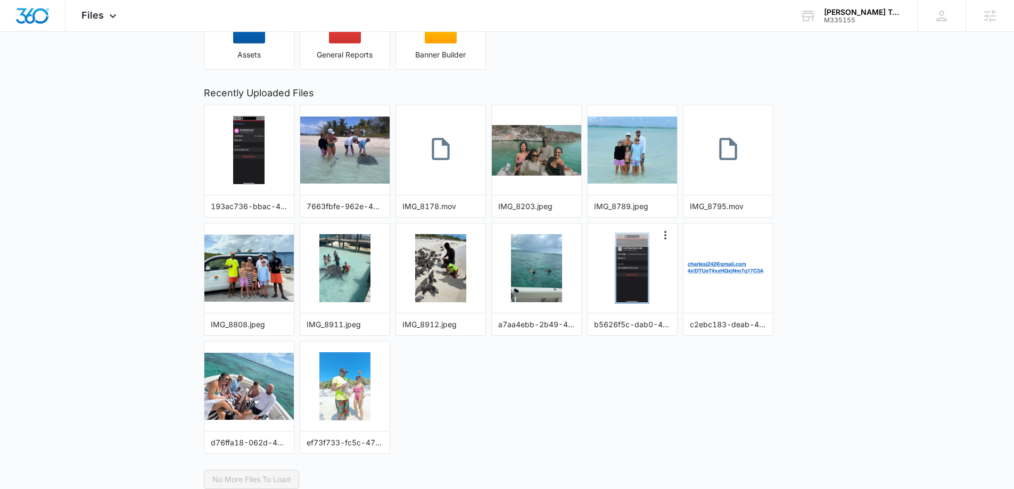
click at [583, 214] on img "button" at bounding box center [631, 268] width 31 height 68
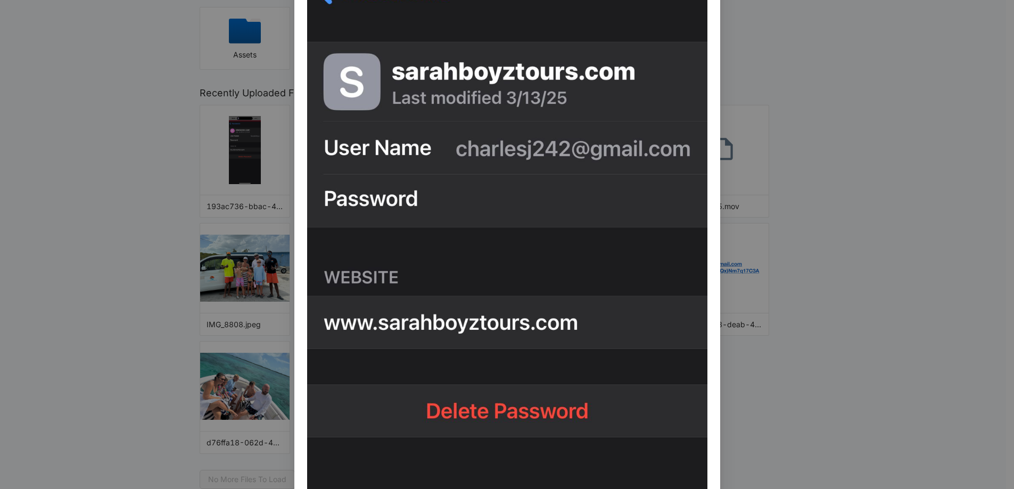
click at [583, 214] on div "b5626f5c-dab0-4fa8-a363-8f01a5cc334f.jpeg" at bounding box center [507, 244] width 1014 height 489
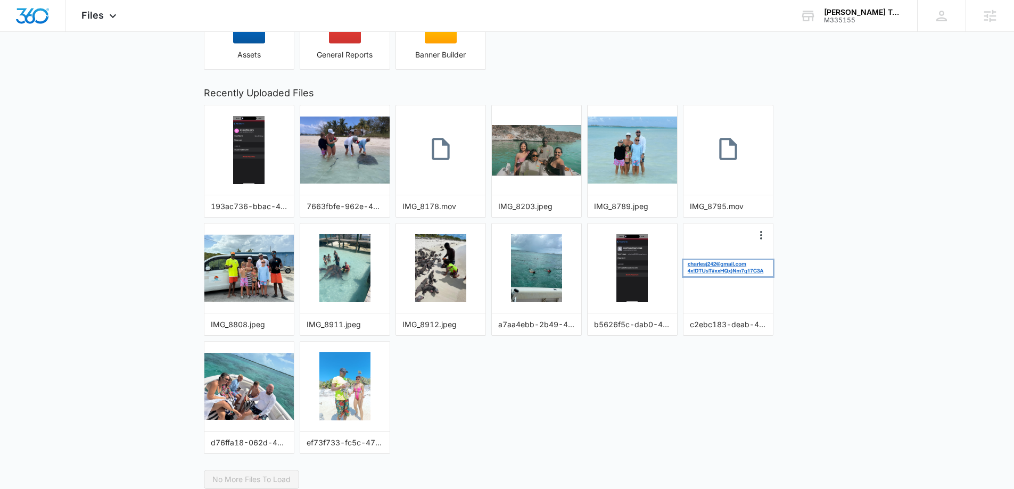
click at [583, 214] on img "button" at bounding box center [727, 268] width 89 height 16
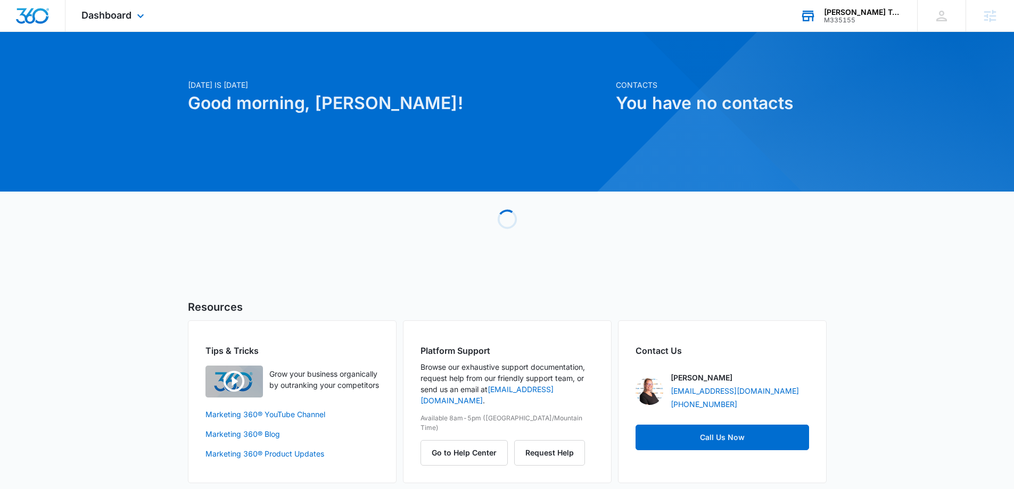
click at [871, 26] on div "[PERSON_NAME] Tours M335155 Your Accounts View All" at bounding box center [850, 15] width 133 height 31
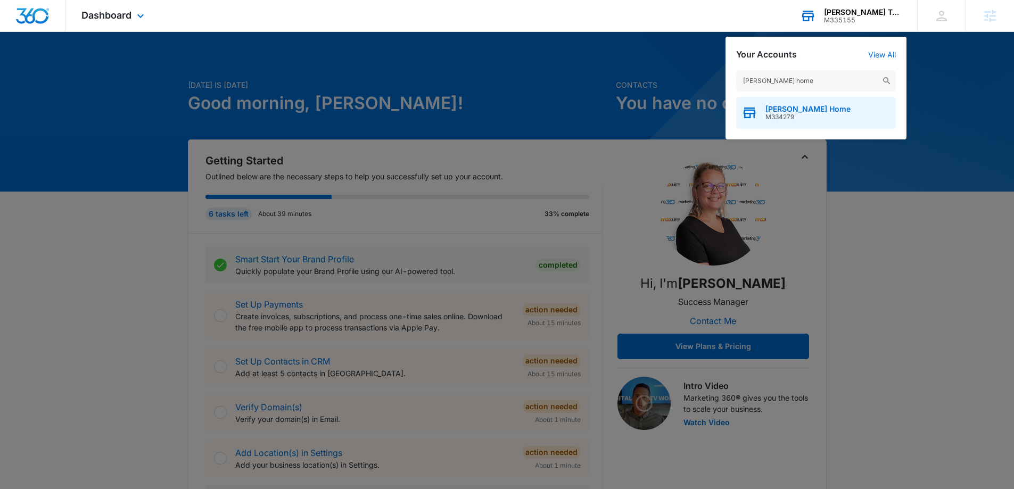
type input "[PERSON_NAME] home"
click at [836, 118] on span "M334279" at bounding box center [807, 116] width 85 height 7
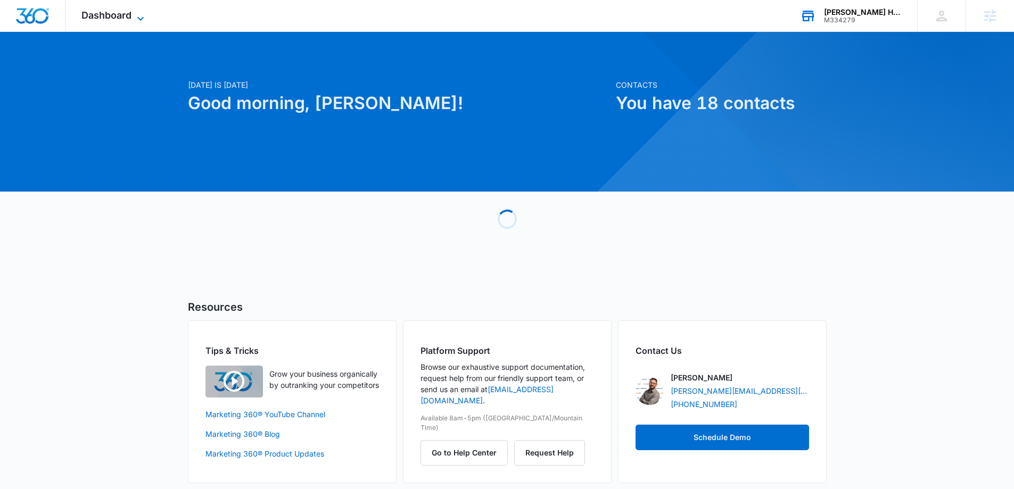
click at [121, 20] on span "Dashboard" at bounding box center [106, 15] width 50 height 11
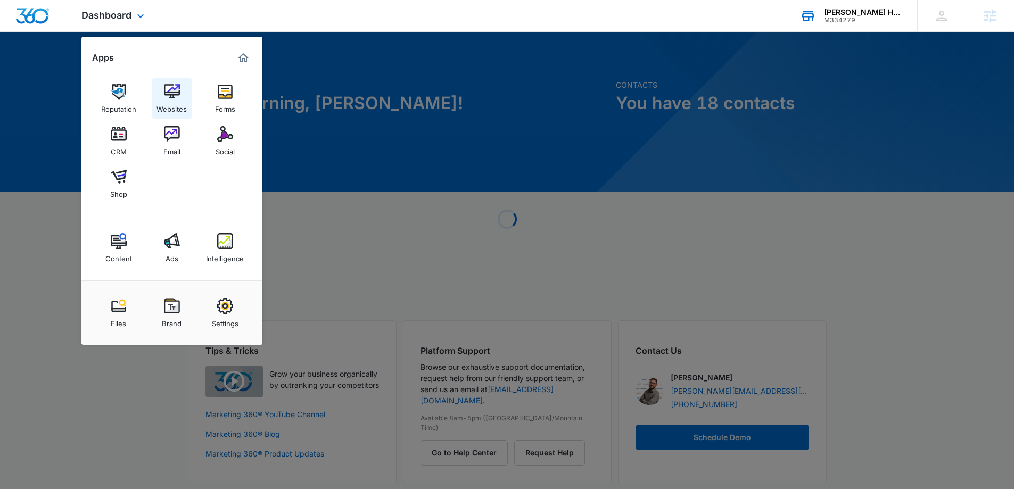
click at [171, 98] on img at bounding box center [172, 92] width 16 height 16
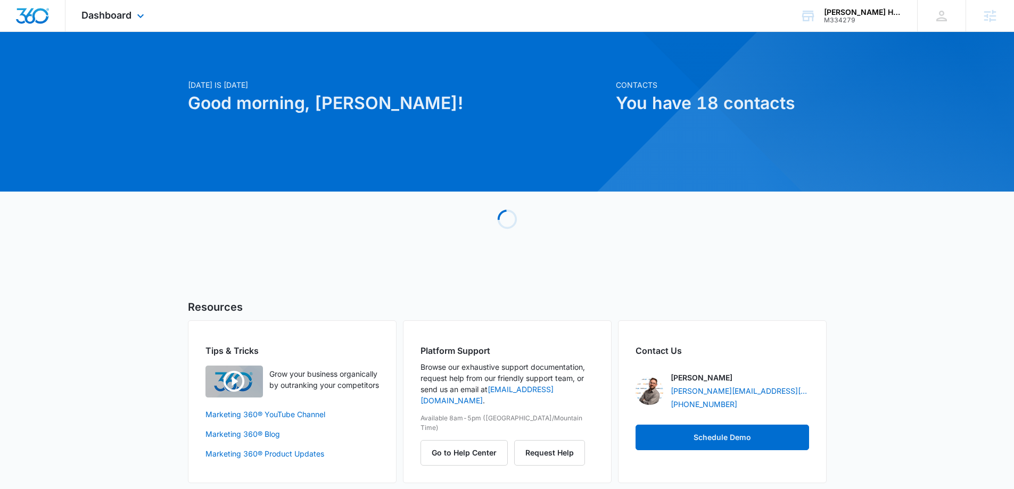
click at [123, 28] on div "Dashboard Apps Reputation Websites Forms CRM Email Social Shop Content Ads Inte…" at bounding box center [113, 15] width 97 height 31
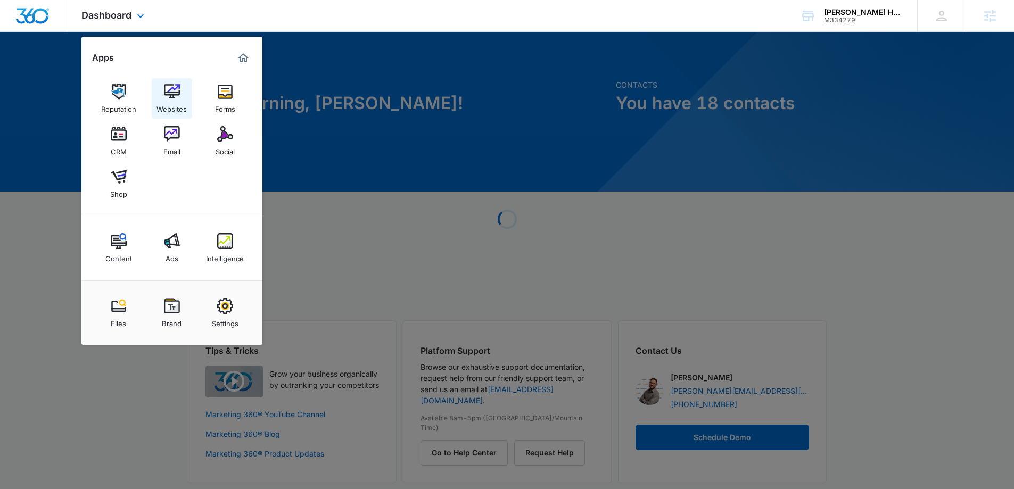
click at [176, 95] on img at bounding box center [172, 92] width 16 height 16
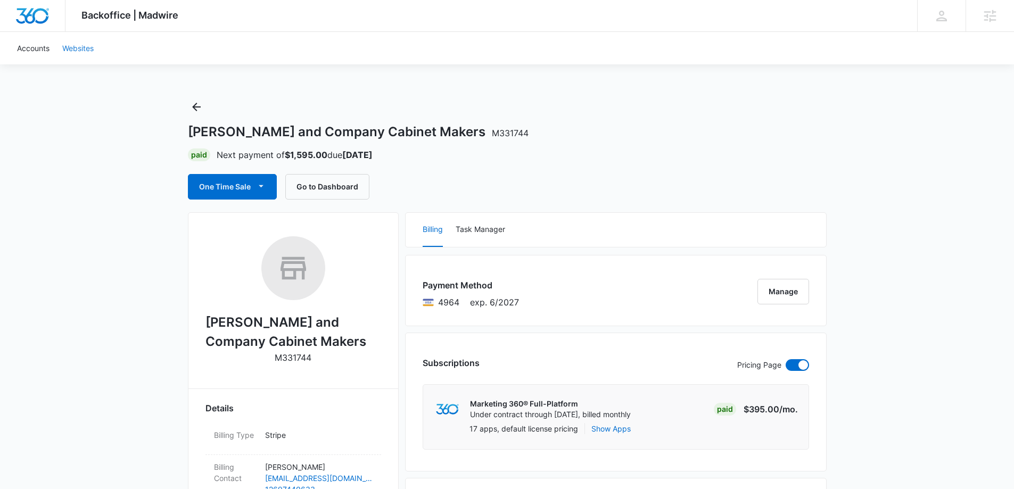
click at [78, 53] on link "Websites" at bounding box center [78, 48] width 44 height 32
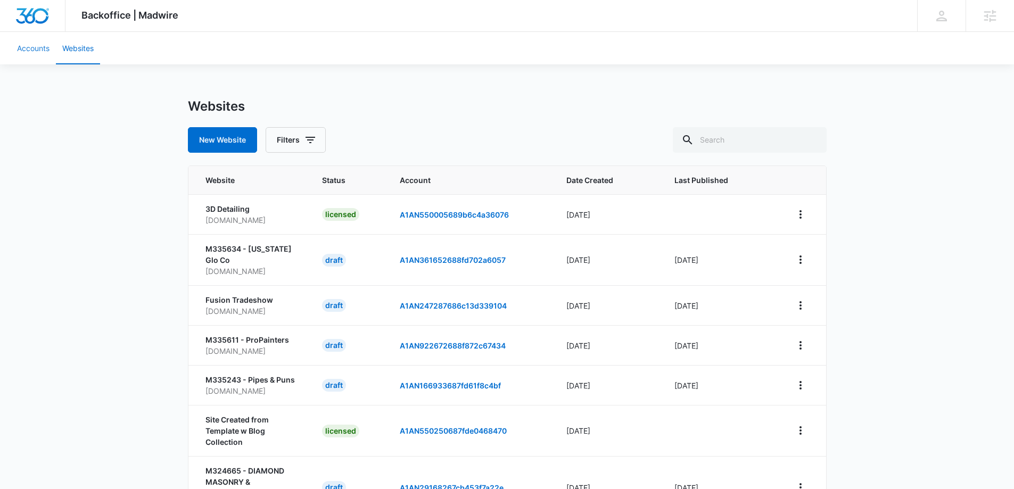
click at [35, 56] on link "Accounts" at bounding box center [33, 48] width 45 height 32
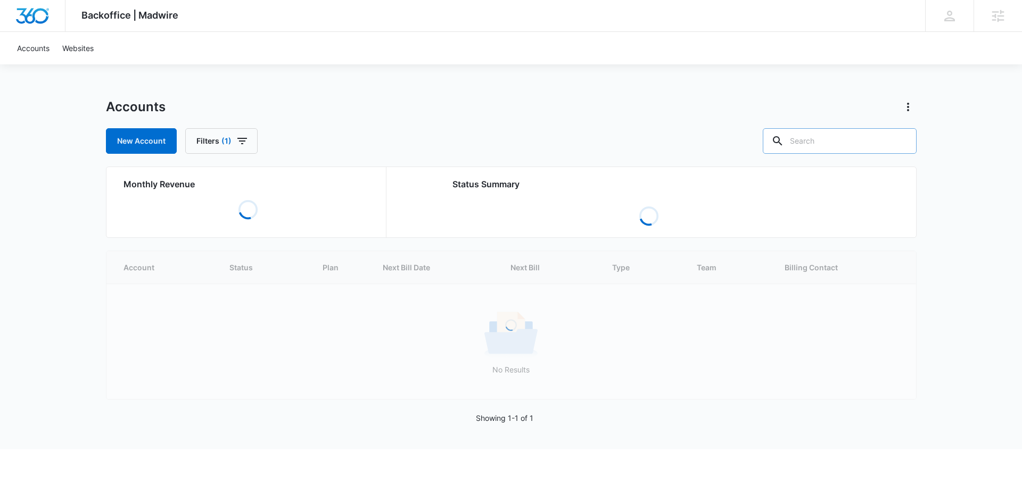
click at [844, 137] on input "text" at bounding box center [840, 141] width 154 height 26
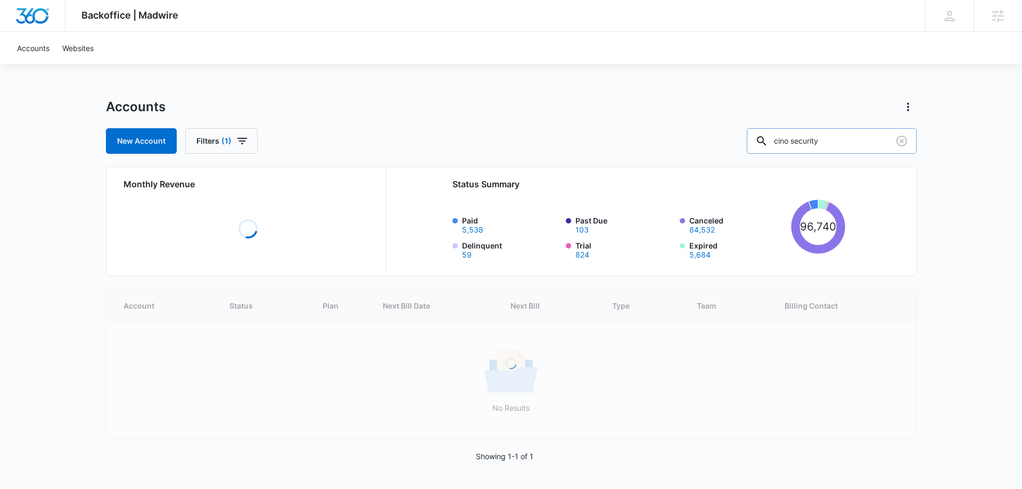
type input "cino security"
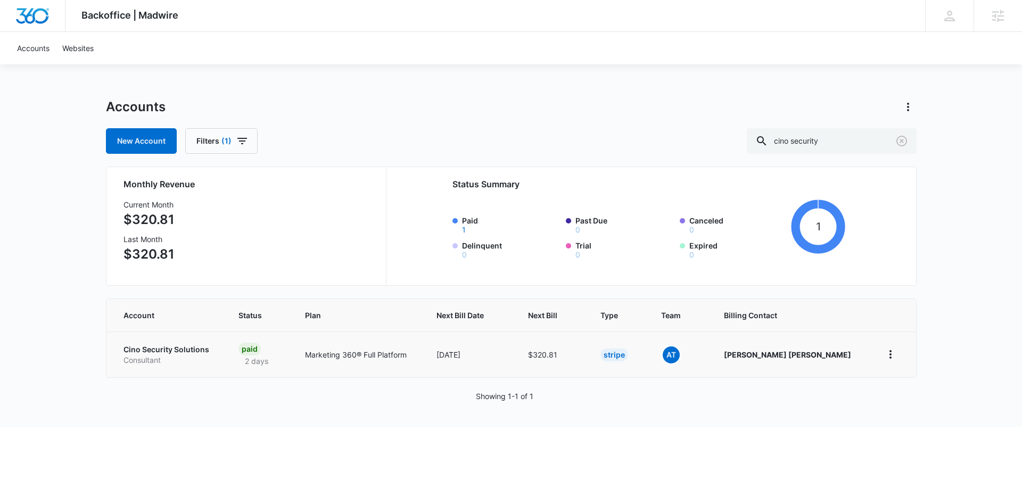
click at [169, 349] on p "Cino Security Solutions" at bounding box center [167, 349] width 89 height 11
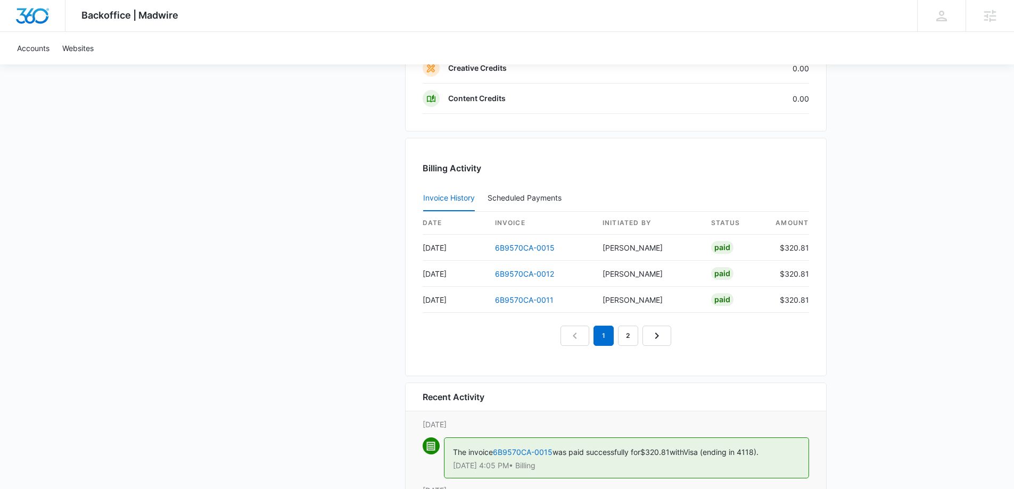
scroll to position [1011, 0]
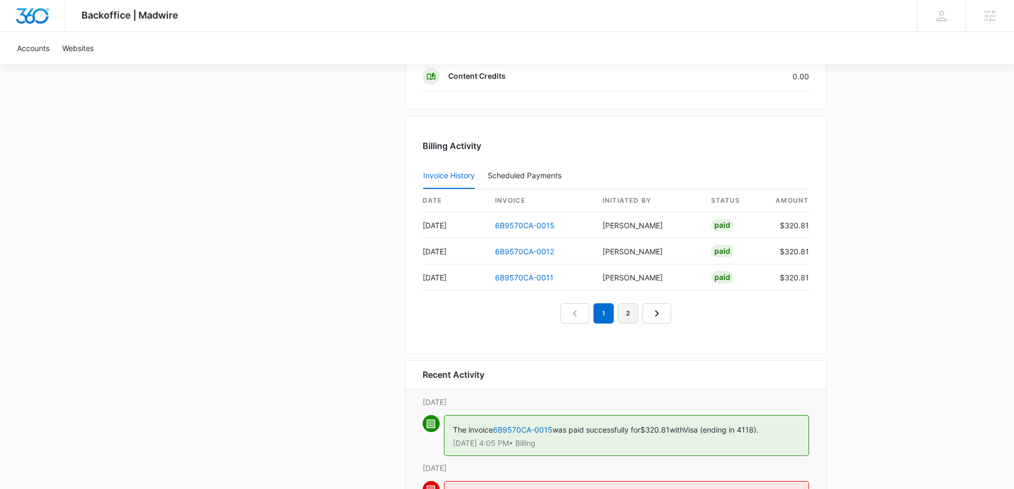
click at [630, 315] on link "2" at bounding box center [628, 313] width 20 height 20
click at [638, 316] on link "3" at bounding box center [640, 313] width 20 height 20
click at [649, 318] on link "4" at bounding box center [652, 313] width 20 height 20
click at [658, 317] on link "5" at bounding box center [665, 313] width 20 height 20
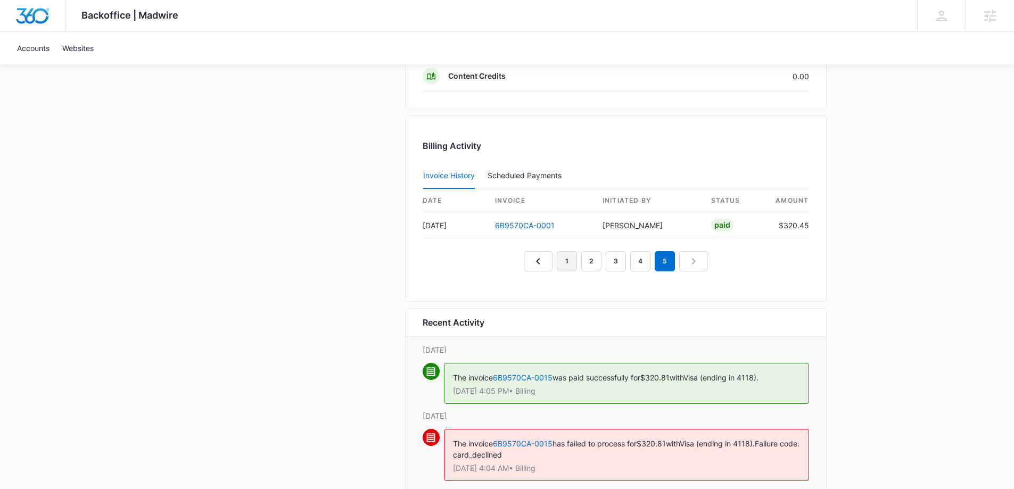
click at [576, 267] on link "1" at bounding box center [567, 261] width 20 height 20
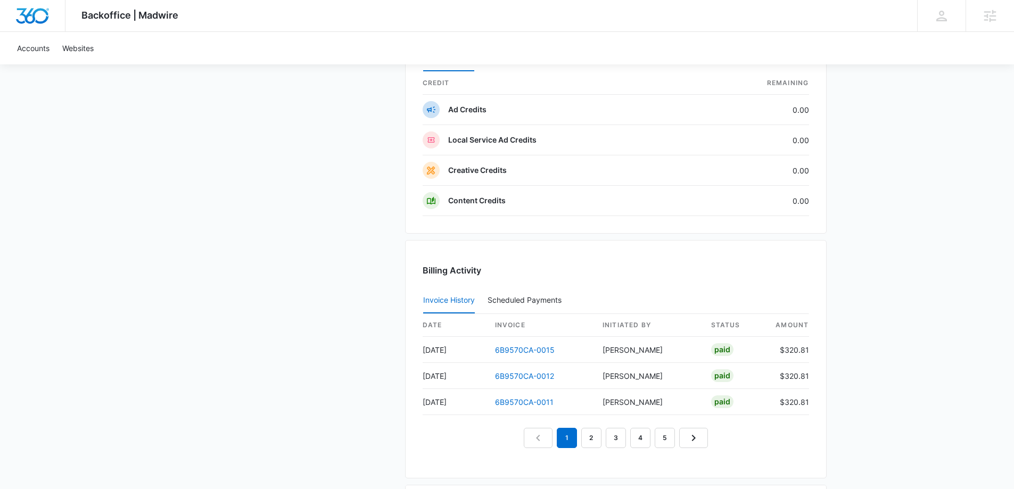
scroll to position [912, 0]
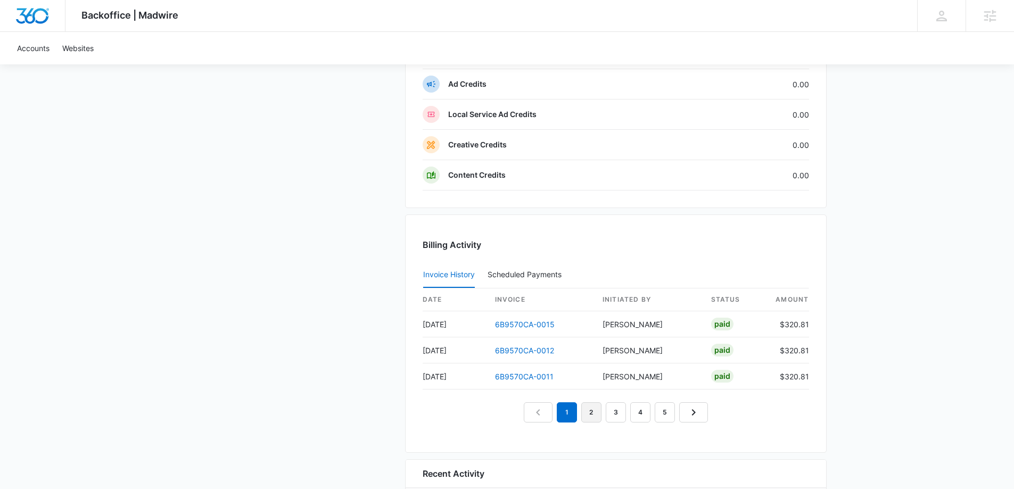
click at [589, 407] on link "2" at bounding box center [591, 412] width 20 height 20
click at [575, 415] on link "1" at bounding box center [567, 412] width 20 height 20
